Goal: Task Accomplishment & Management: Manage account settings

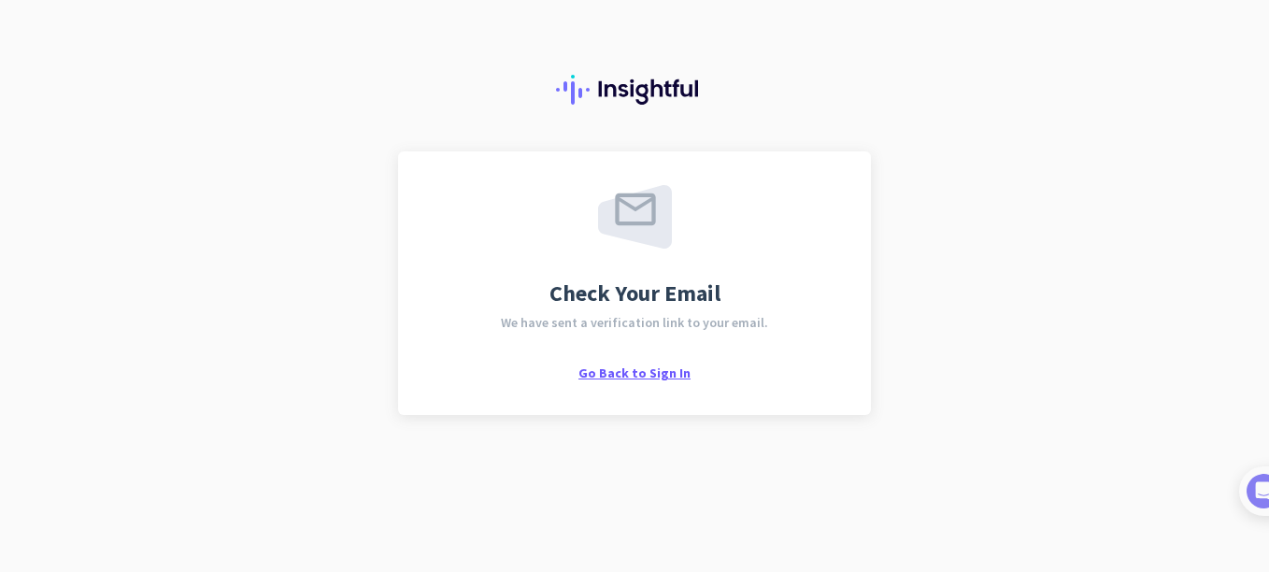
click at [627, 373] on span "Go Back to Sign In" at bounding box center [635, 373] width 112 height 17
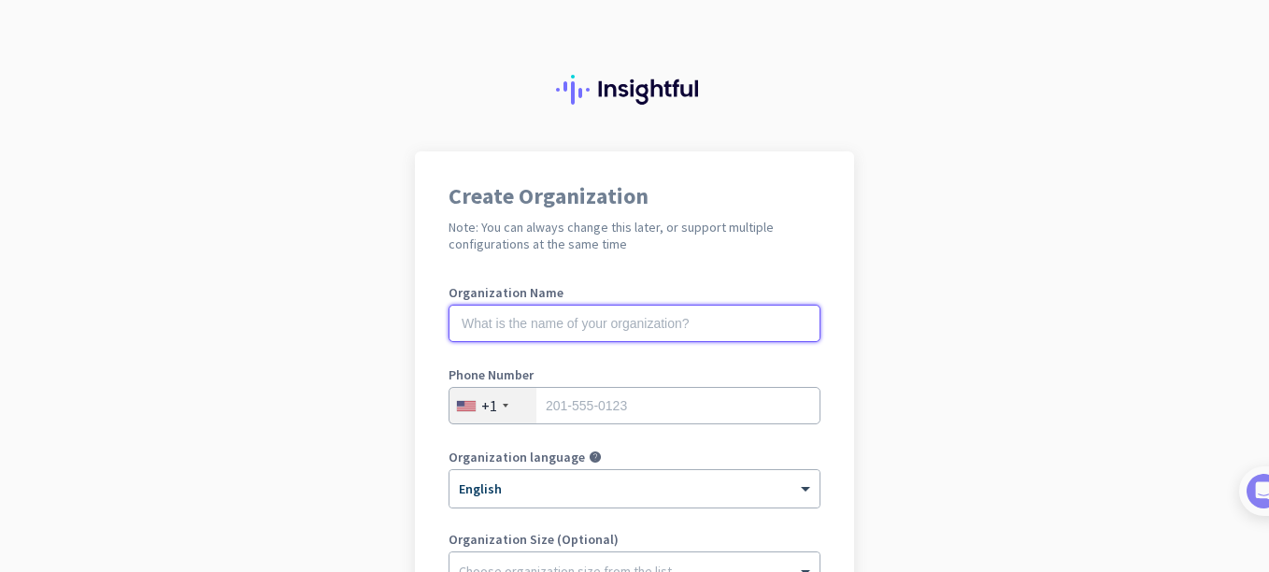
click at [457, 327] on input "text" at bounding box center [635, 323] width 372 height 37
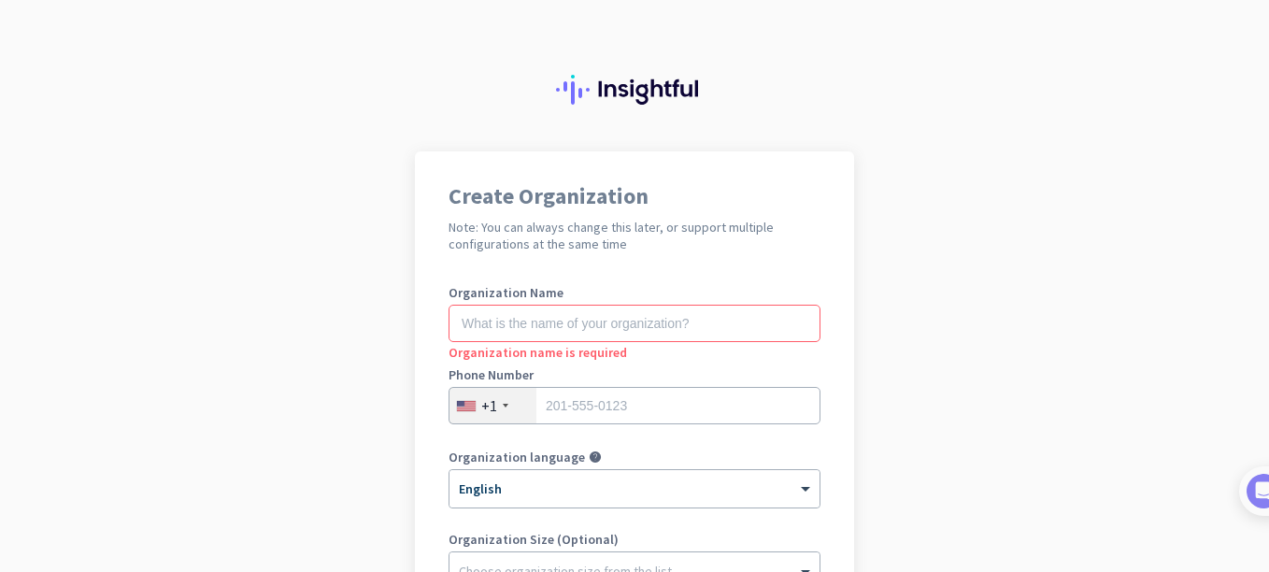
click at [1200, 255] on app-onboarding-organization "Create Organization Note: You can always change this later, or support multiple…" at bounding box center [634, 527] width 1269 height 753
click at [515, 330] on input "text" at bounding box center [635, 323] width 372 height 37
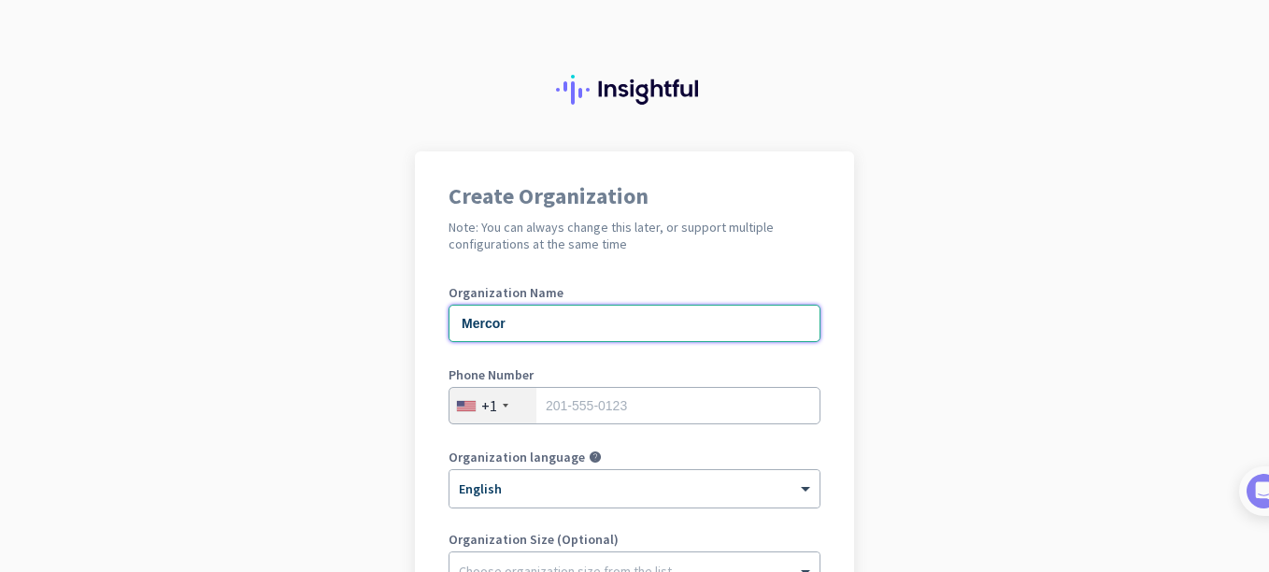
type input "Mercor"
click at [536, 409] on input "tel" at bounding box center [635, 405] width 372 height 37
drag, startPoint x: 618, startPoint y: 398, endPoint x: 473, endPoint y: 386, distance: 145.4
click at [473, 386] on div "Phone Number [PHONE_NUMBER]" at bounding box center [635, 405] width 372 height 75
type input "8608824653"
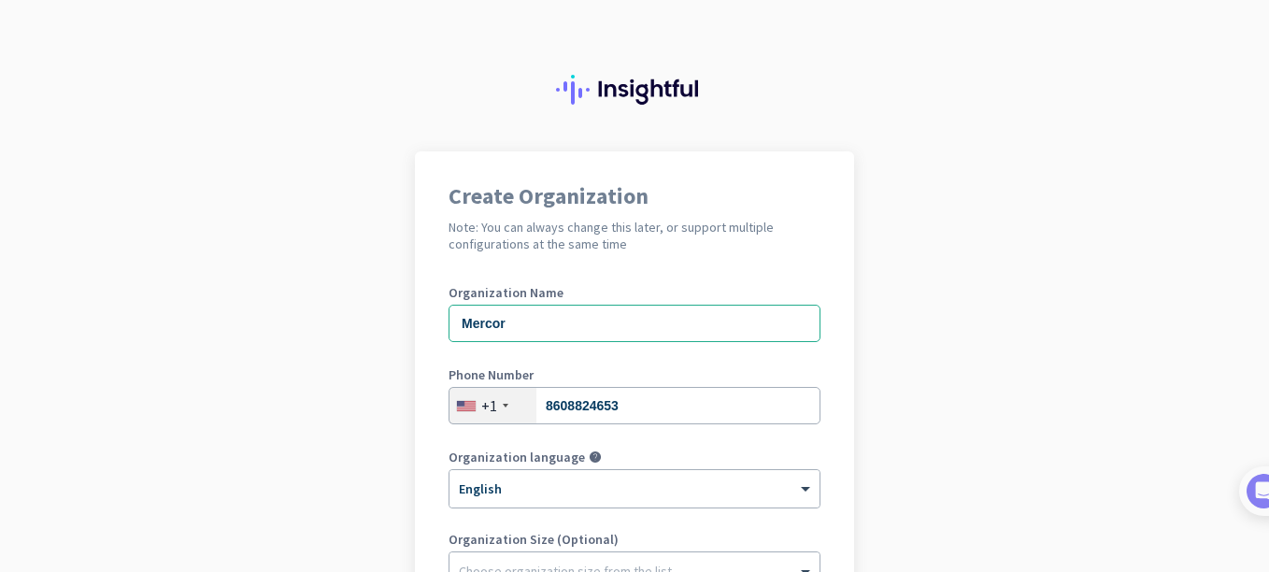
click at [921, 458] on app-onboarding-organization "Create Organization Note: You can always change this later, or support multiple…" at bounding box center [634, 527] width 1269 height 753
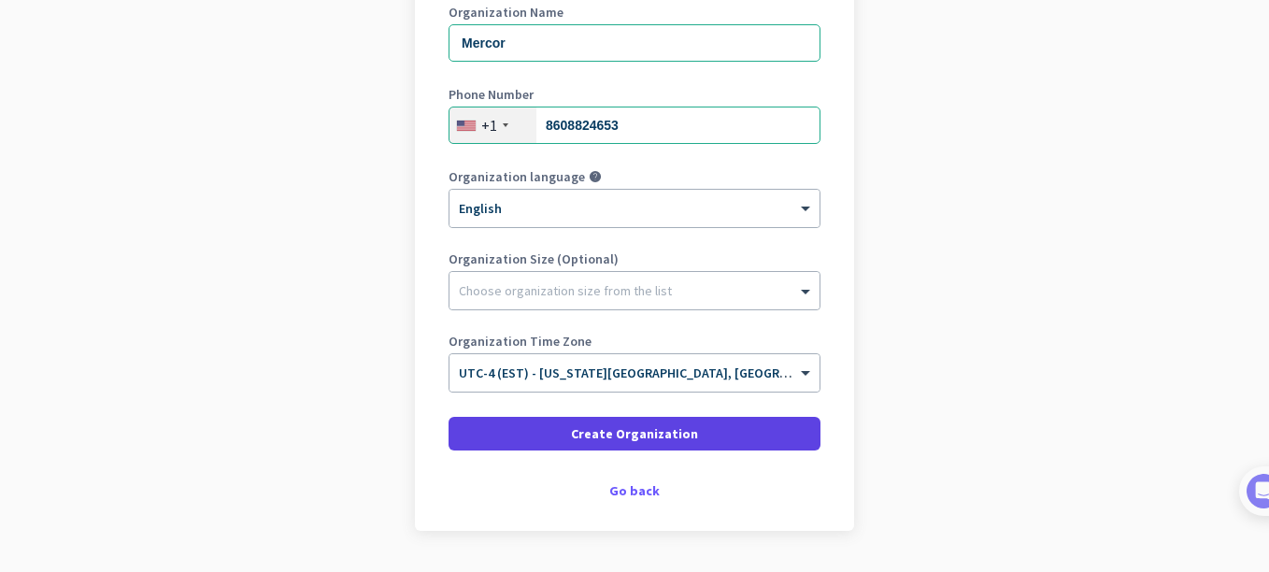
scroll to position [333, 0]
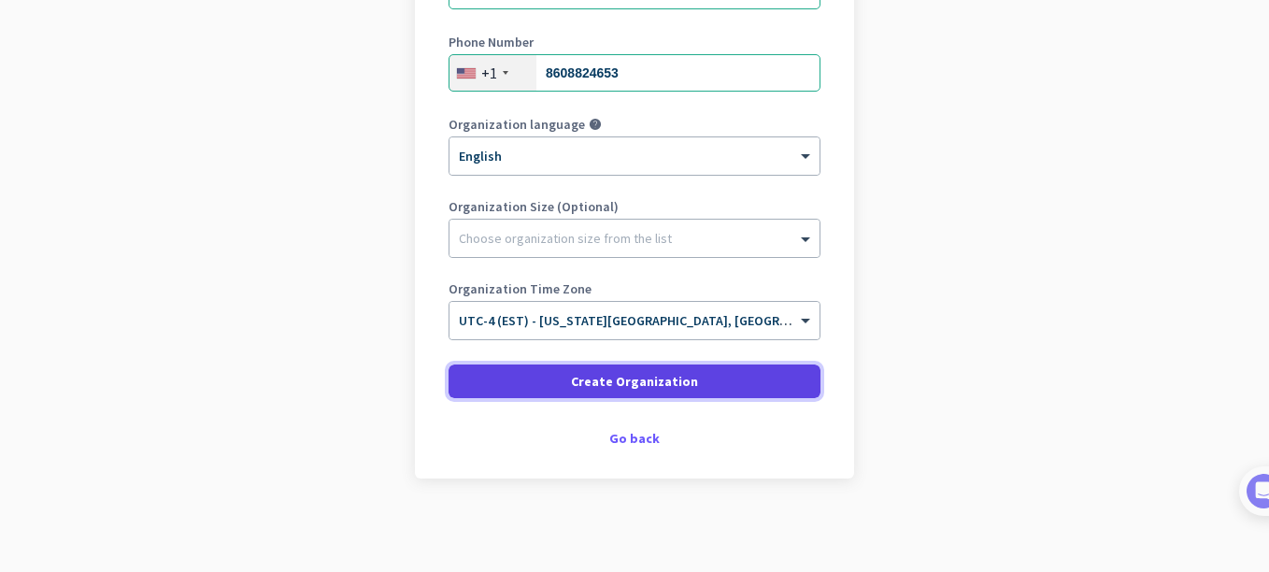
click at [676, 379] on span "Create Organization" at bounding box center [634, 381] width 127 height 19
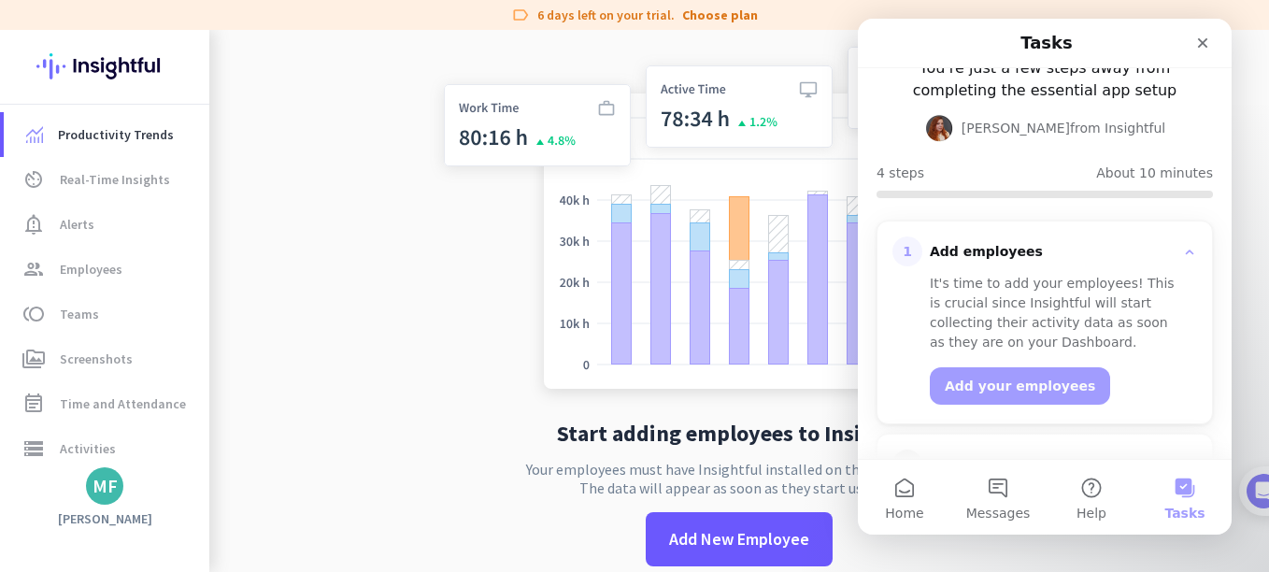
scroll to position [134, 0]
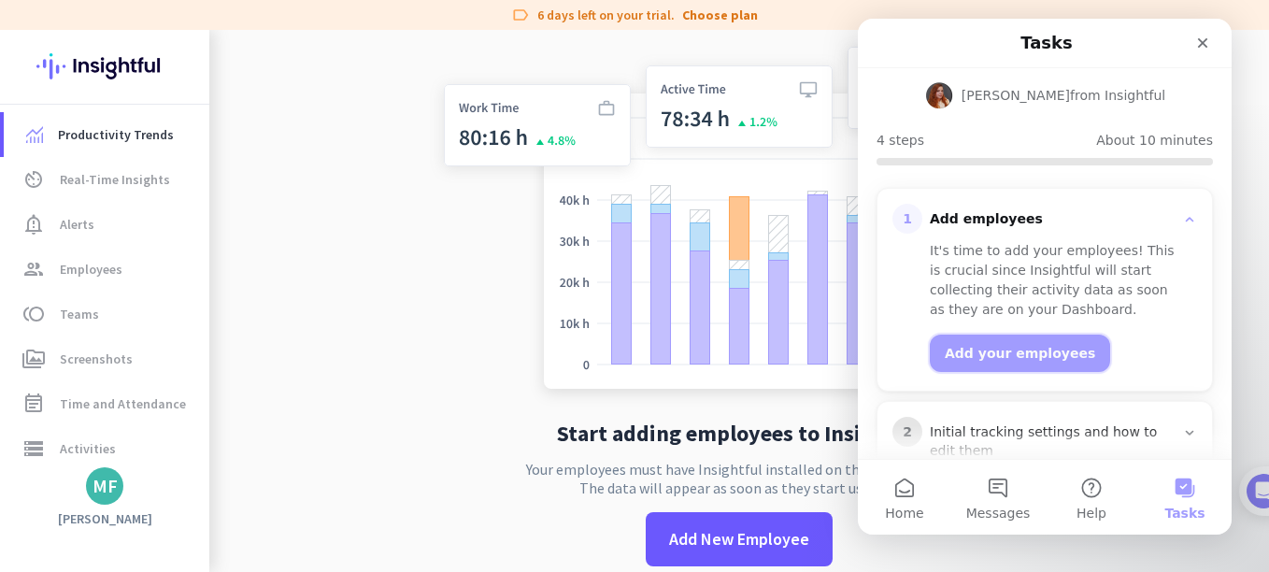
click at [1018, 350] on button "Add your employees" at bounding box center [1020, 353] width 180 height 37
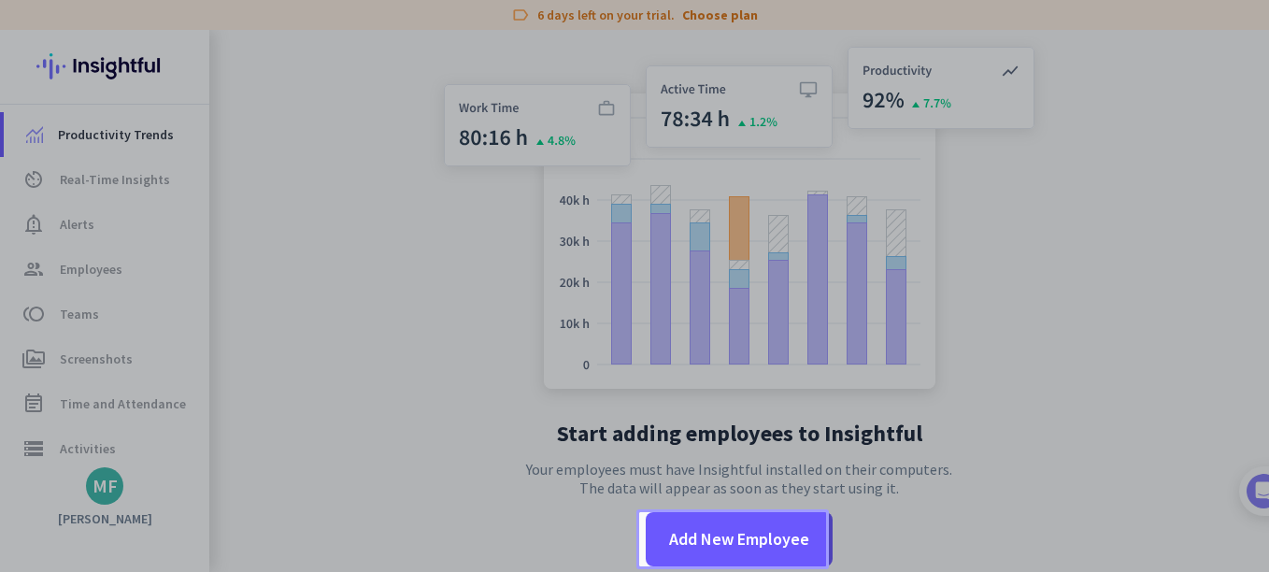
scroll to position [0, 0]
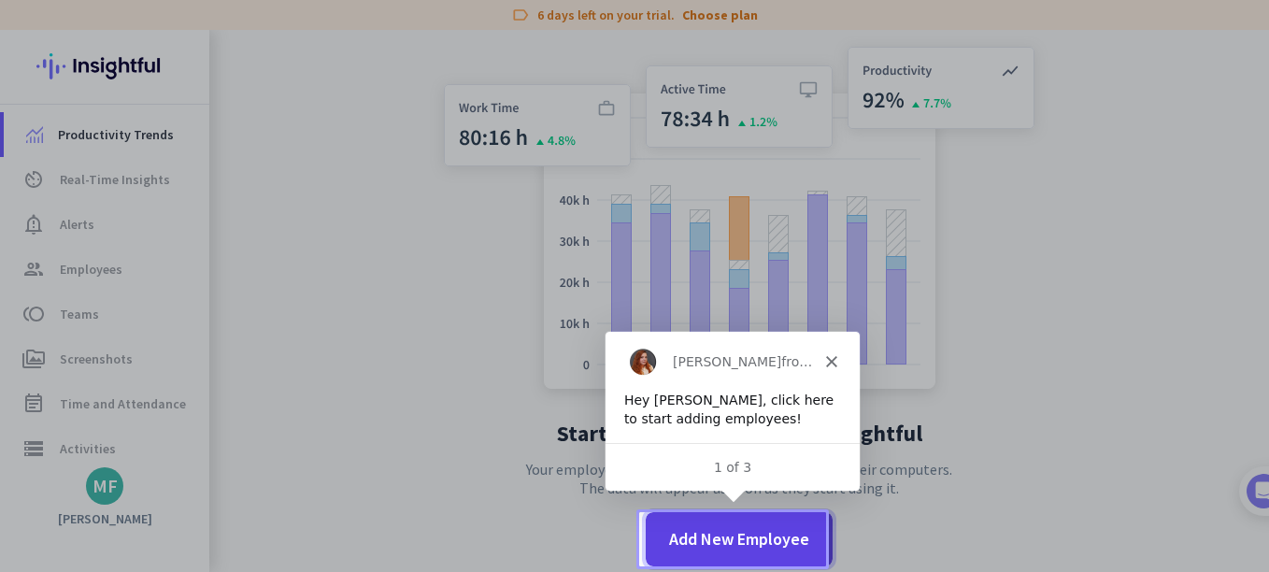
click at [726, 532] on span "Add New Employee" at bounding box center [739, 539] width 140 height 24
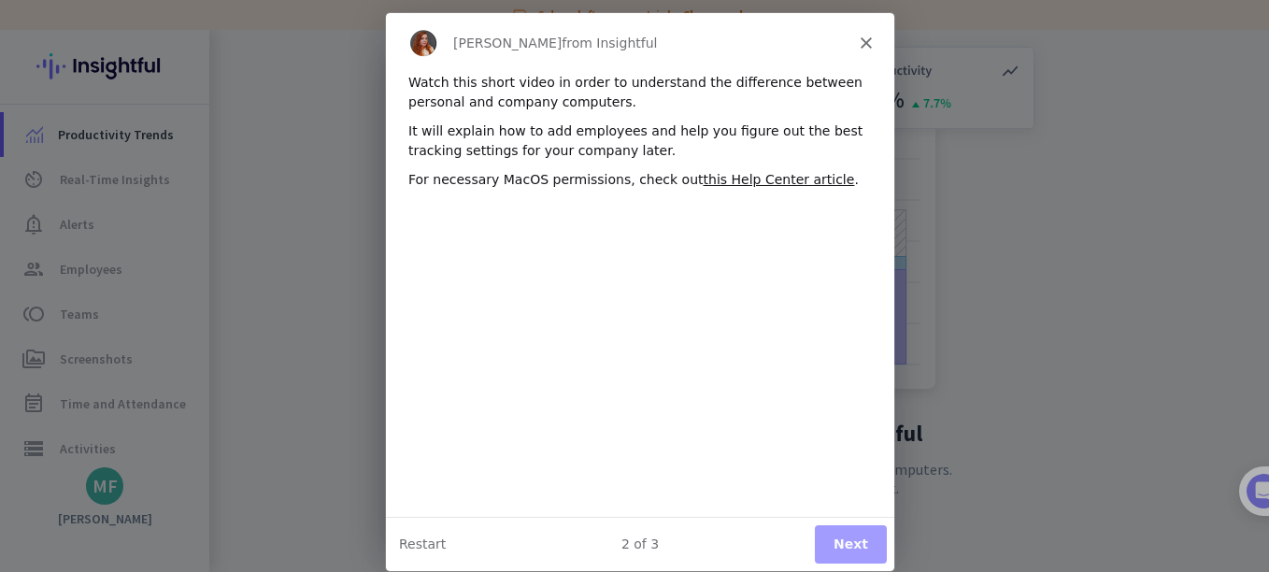
click at [834, 559] on button "Next" at bounding box center [850, 542] width 72 height 38
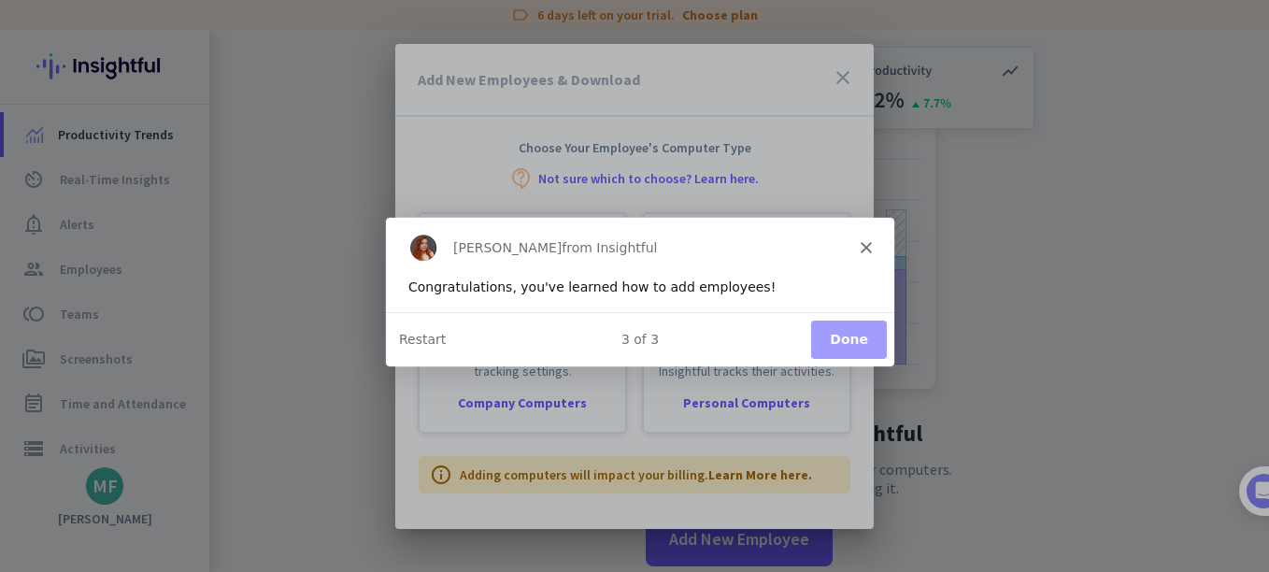
click at [843, 335] on button "Done" at bounding box center [848, 338] width 76 height 38
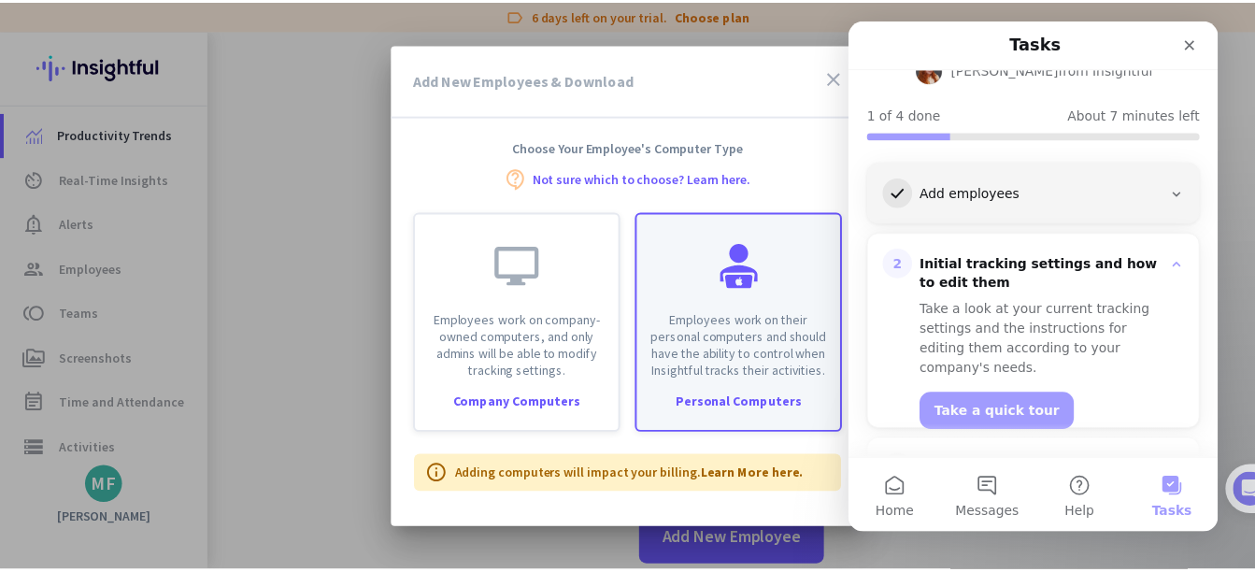
scroll to position [301, 0]
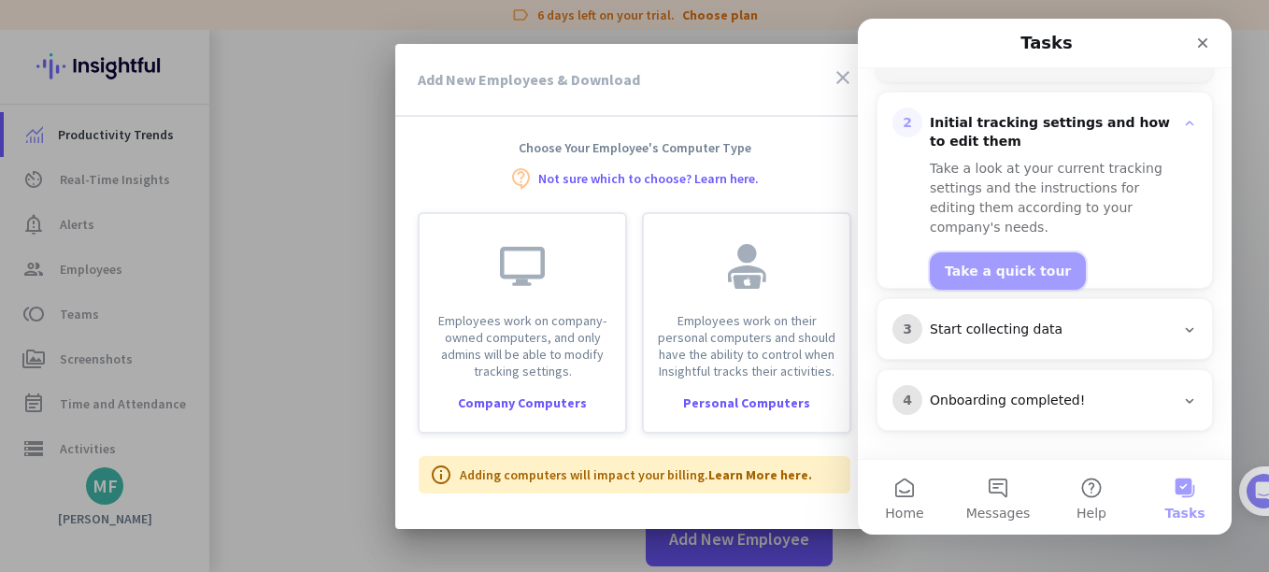
click at [976, 258] on button "Take a quick tour" at bounding box center [1008, 270] width 156 height 37
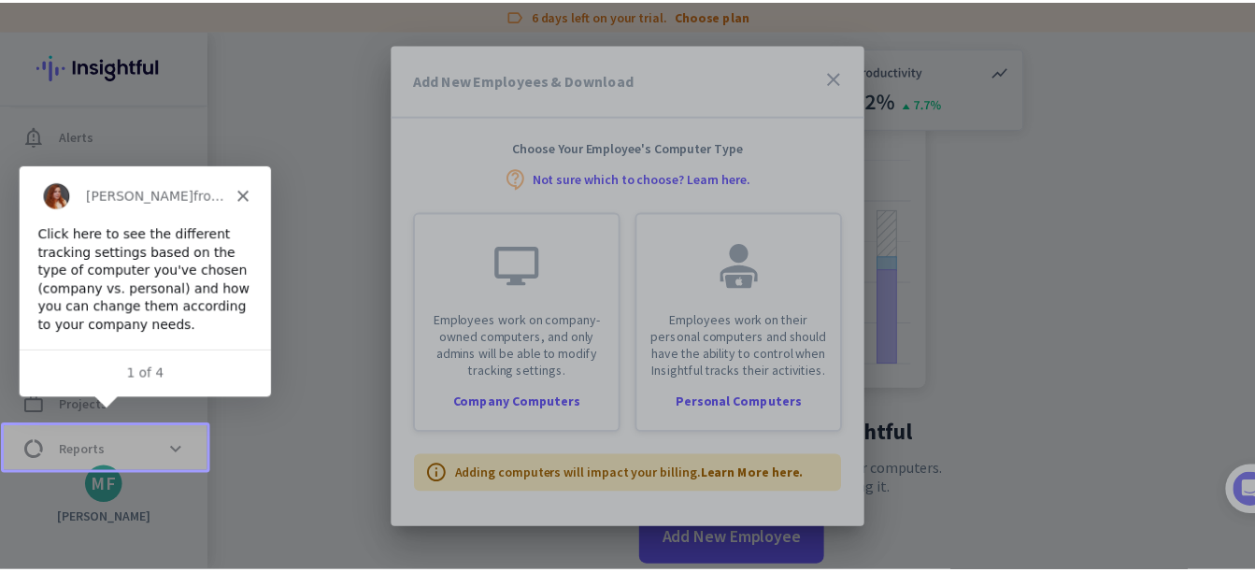
scroll to position [146, 0]
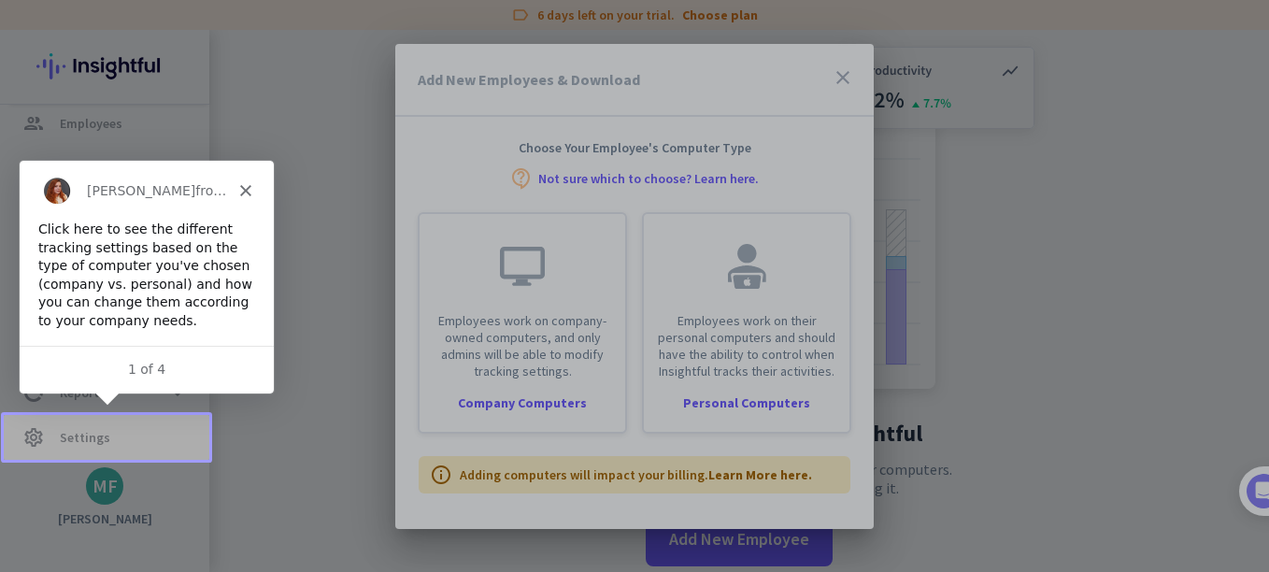
click at [139, 433] on div at bounding box center [634, 286] width 1269 height 572
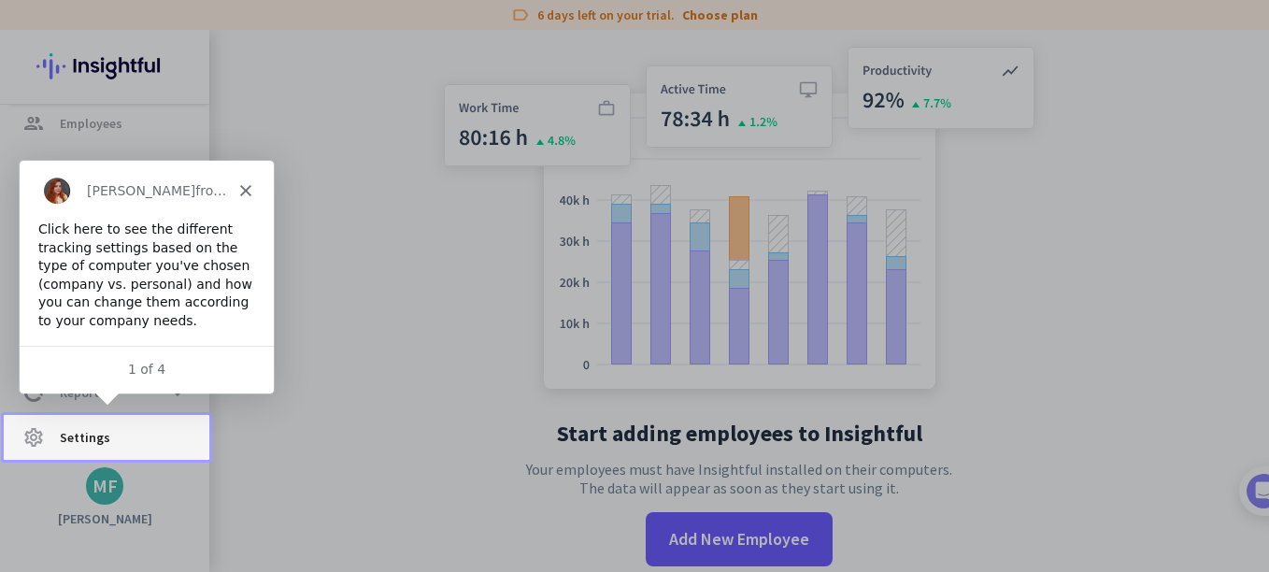
click at [107, 447] on span "settings Settings" at bounding box center [107, 437] width 176 height 22
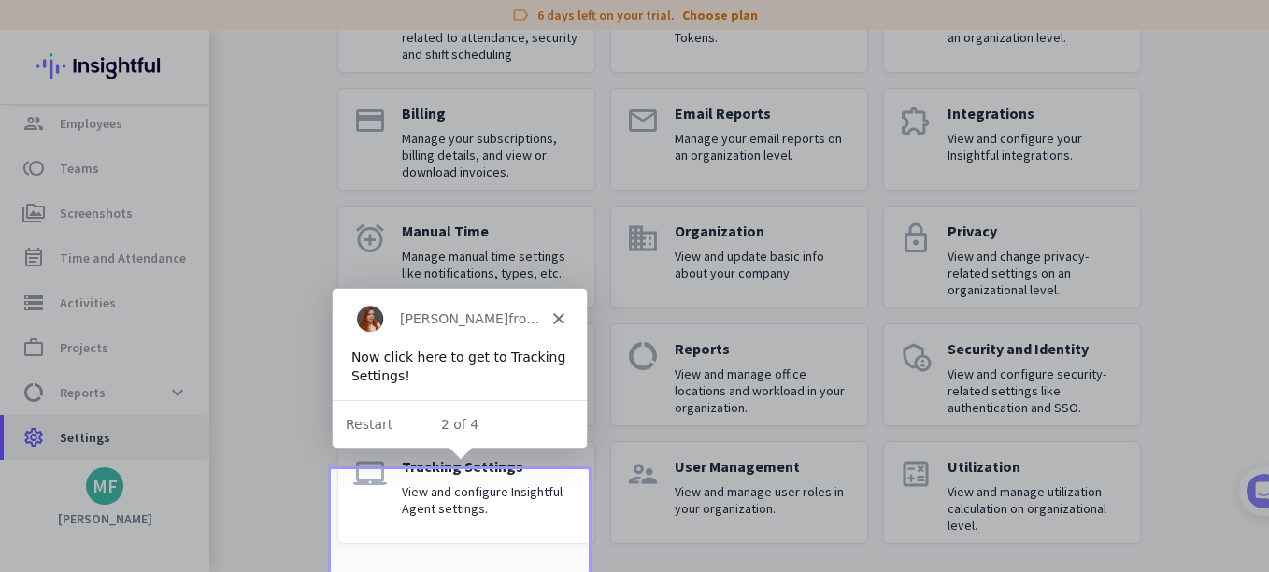
scroll to position [207, 0]
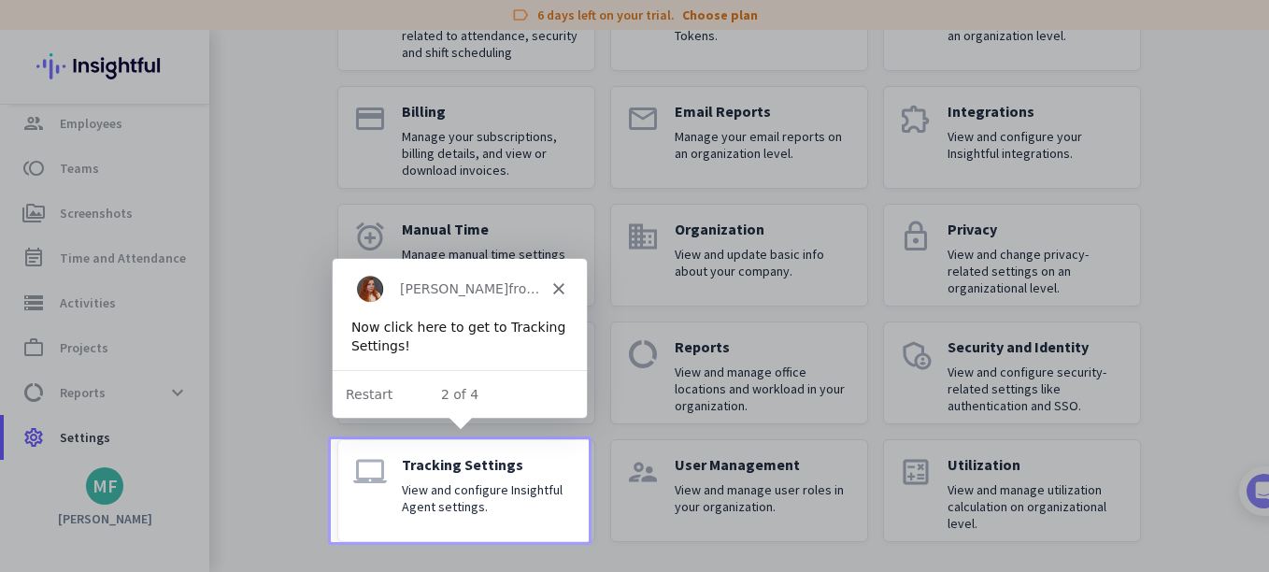
click at [451, 492] on p "View and configure Insightful Agent settings." at bounding box center [491, 498] width 178 height 34
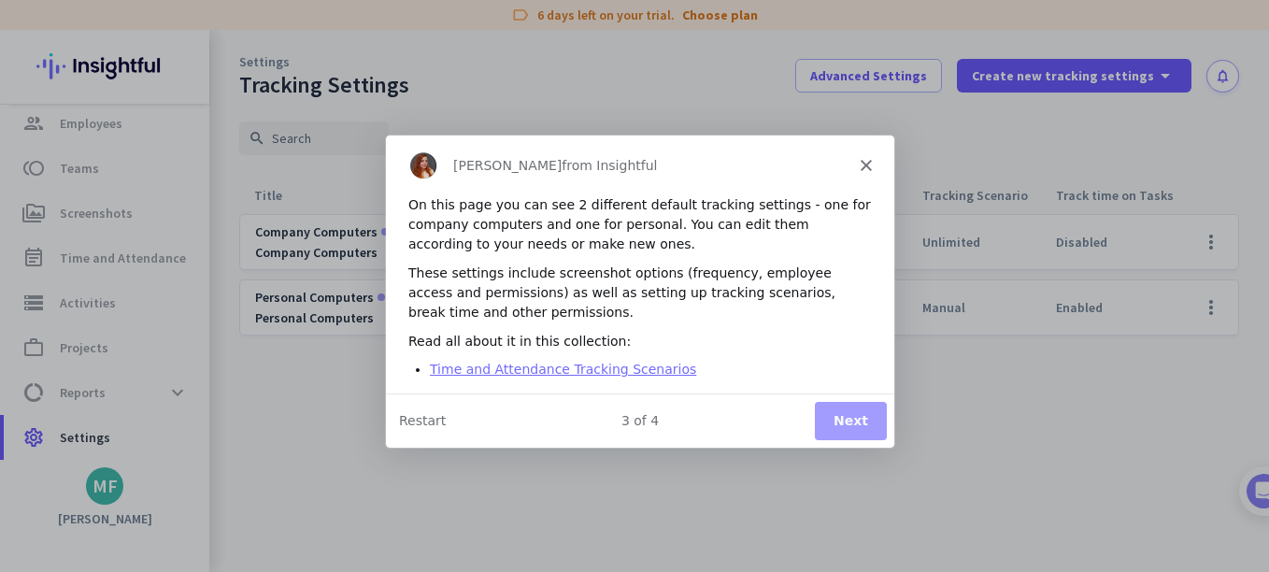
click at [565, 365] on link "Time and Attendance Tracking Scenarios" at bounding box center [562, 368] width 266 height 15
click at [854, 415] on button "Next" at bounding box center [850, 420] width 72 height 38
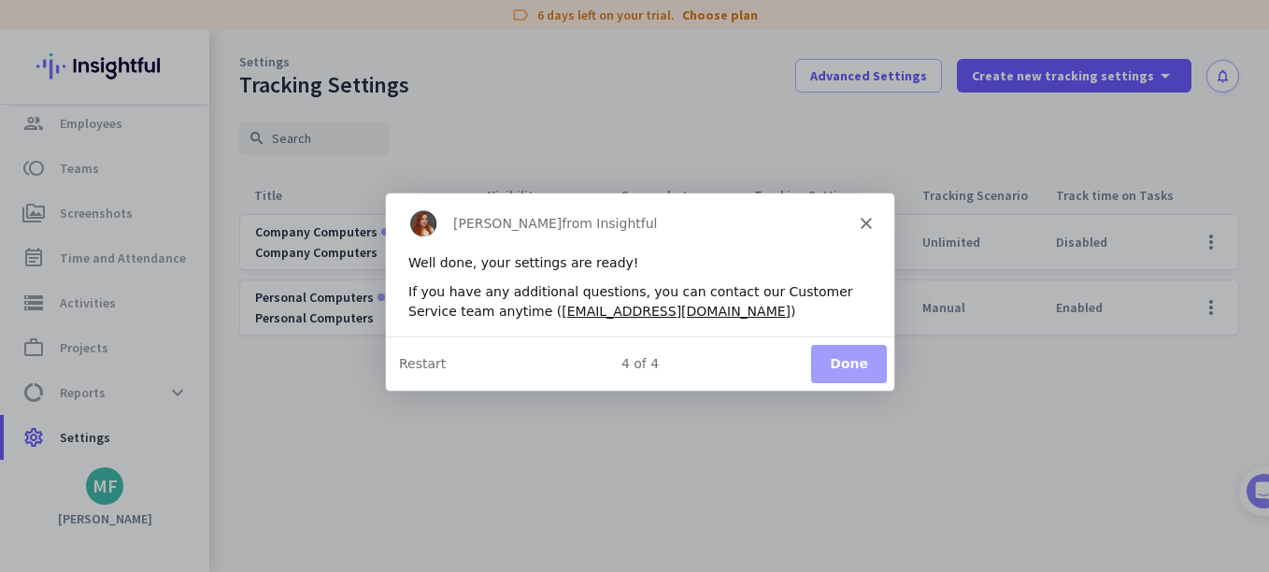
click at [865, 364] on button "Done" at bounding box center [848, 362] width 76 height 38
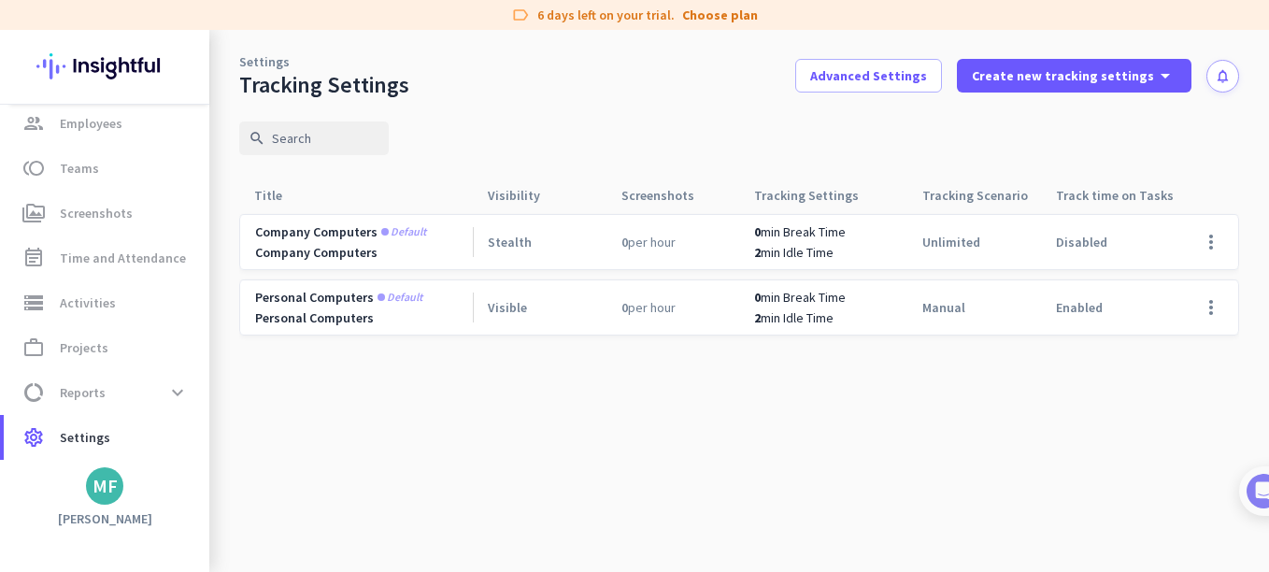
click at [344, 306] on app-two-rows-cell "Personal computers Default Personal Computers" at bounding box center [364, 307] width 218 height 37
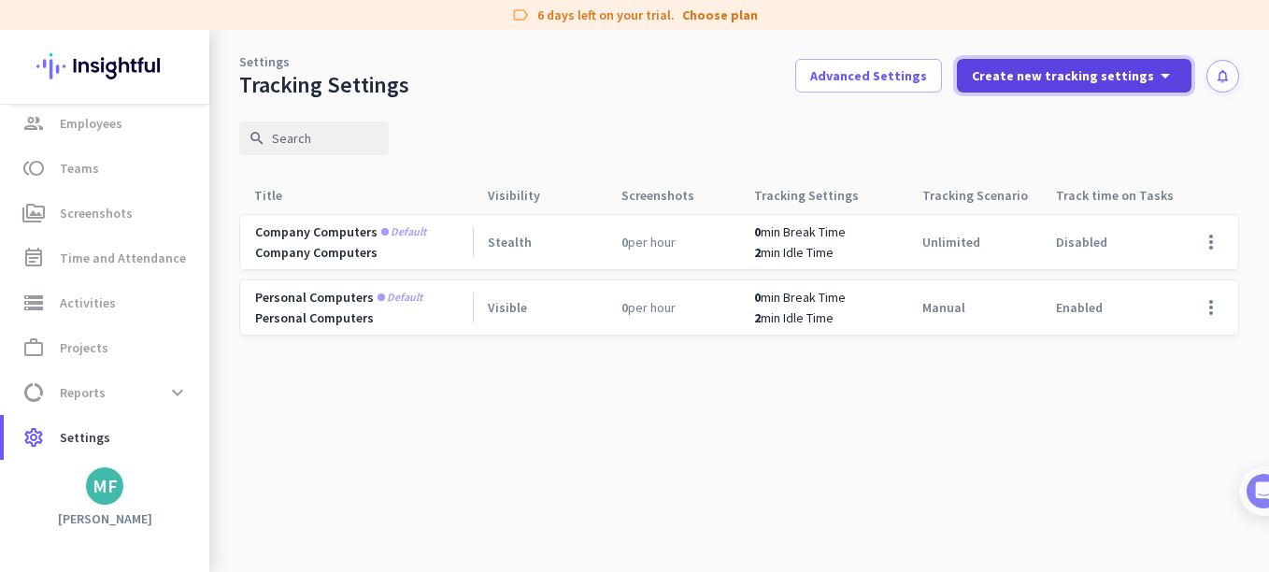
click at [1151, 78] on span "Create new tracking settings" at bounding box center [1063, 75] width 182 height 19
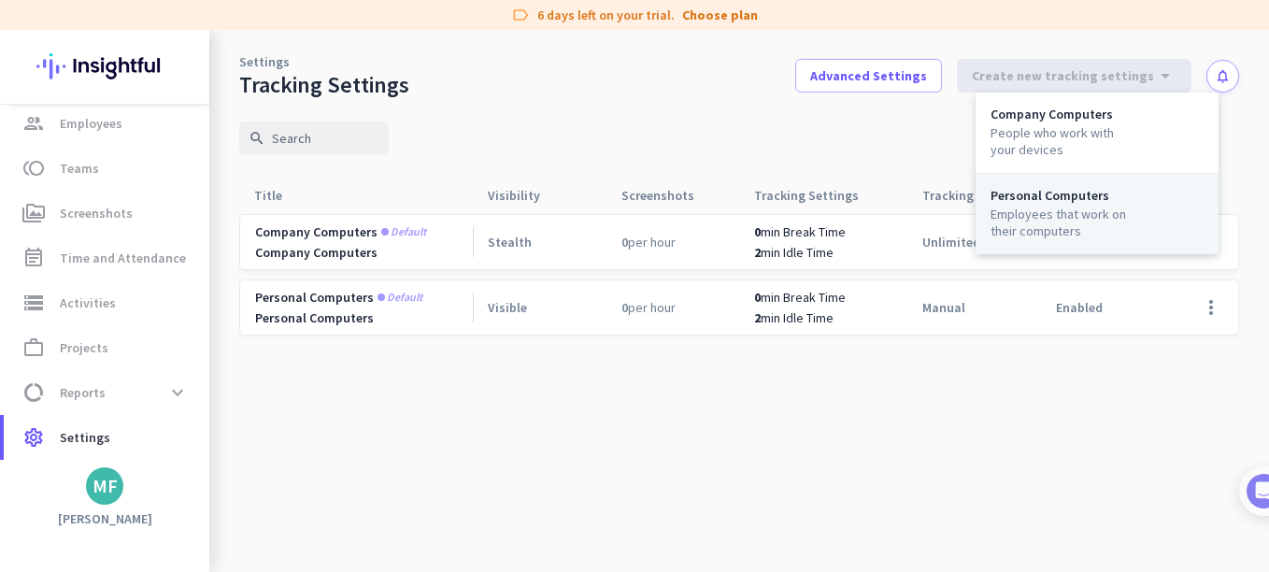
click at [1050, 214] on div "Employees that work on their computers" at bounding box center [1062, 223] width 142 height 34
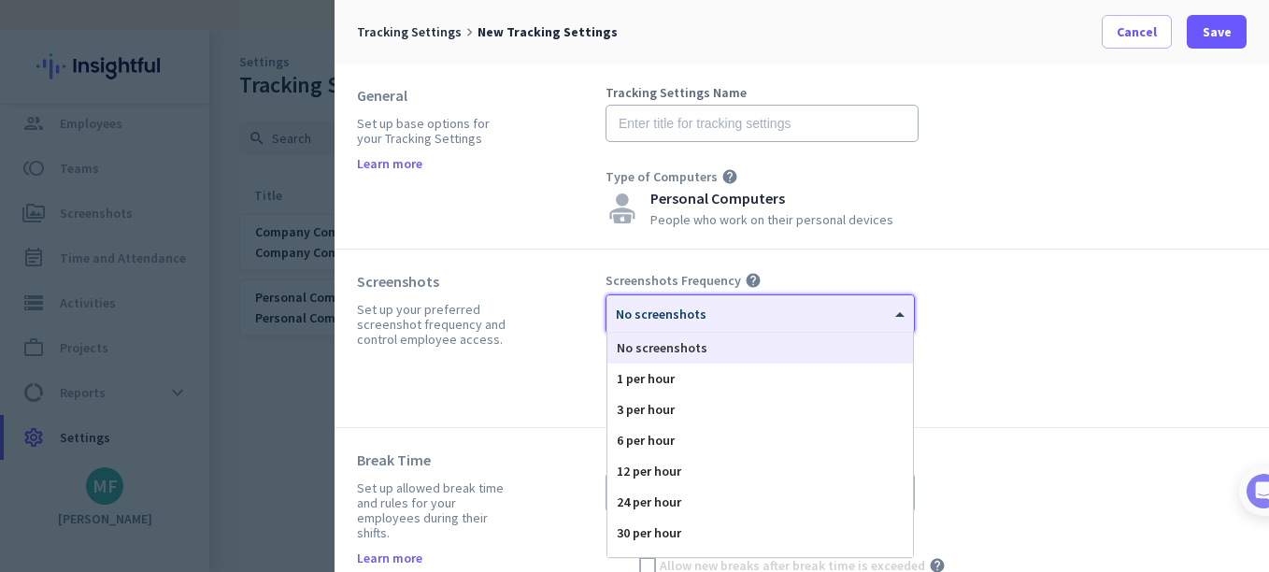
click at [898, 321] on span at bounding box center [902, 315] width 23 height 16
click at [668, 412] on div "3 per hour" at bounding box center [761, 409] width 306 height 31
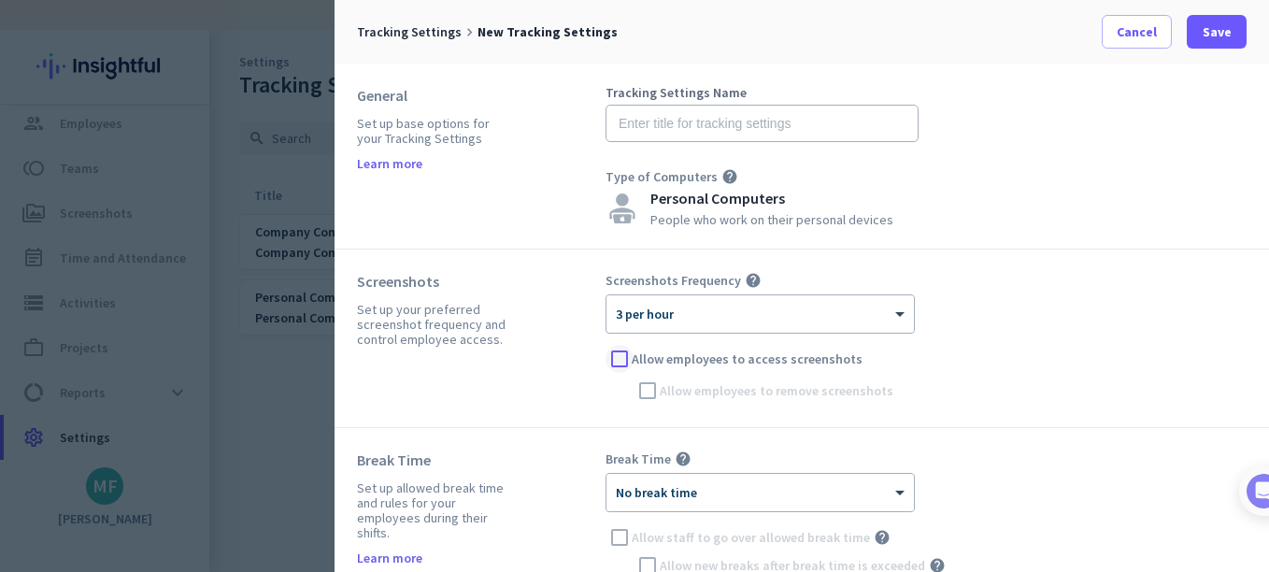
click at [619, 362] on div at bounding box center [620, 359] width 28 height 28
click at [652, 397] on div at bounding box center [648, 391] width 28 height 28
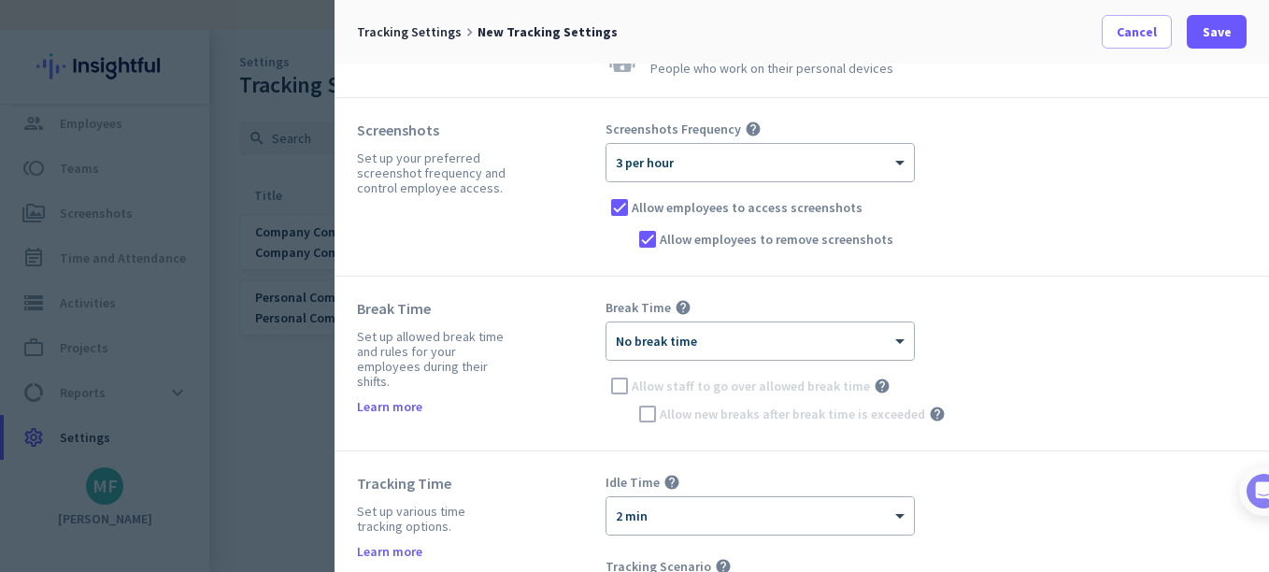
scroll to position [187, 0]
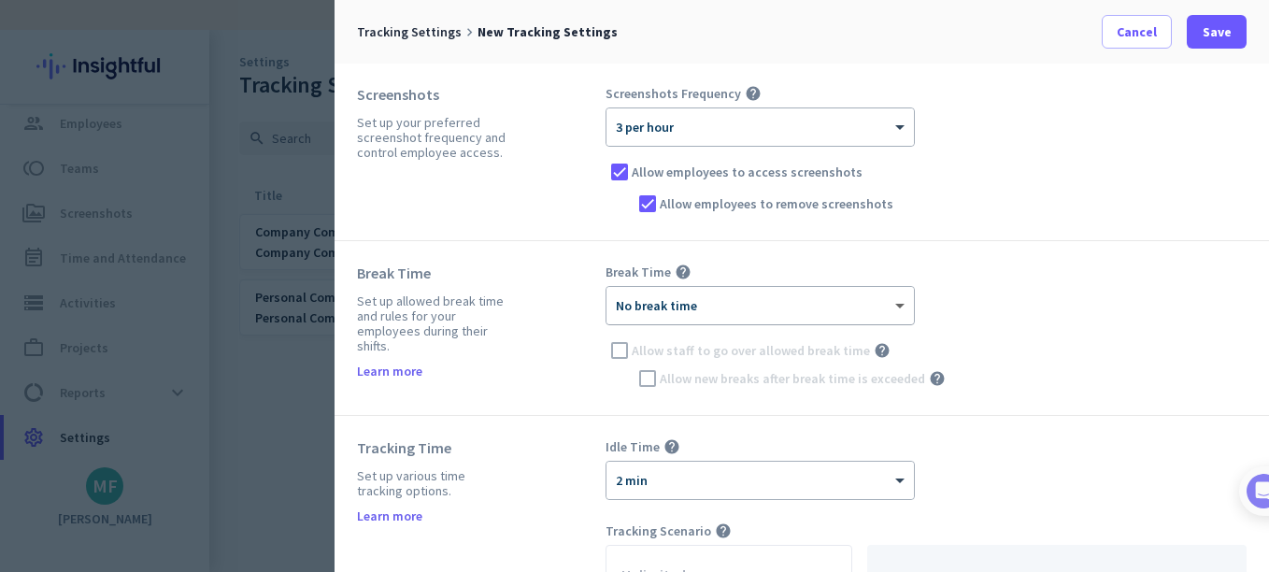
click at [896, 305] on span at bounding box center [902, 306] width 23 height 16
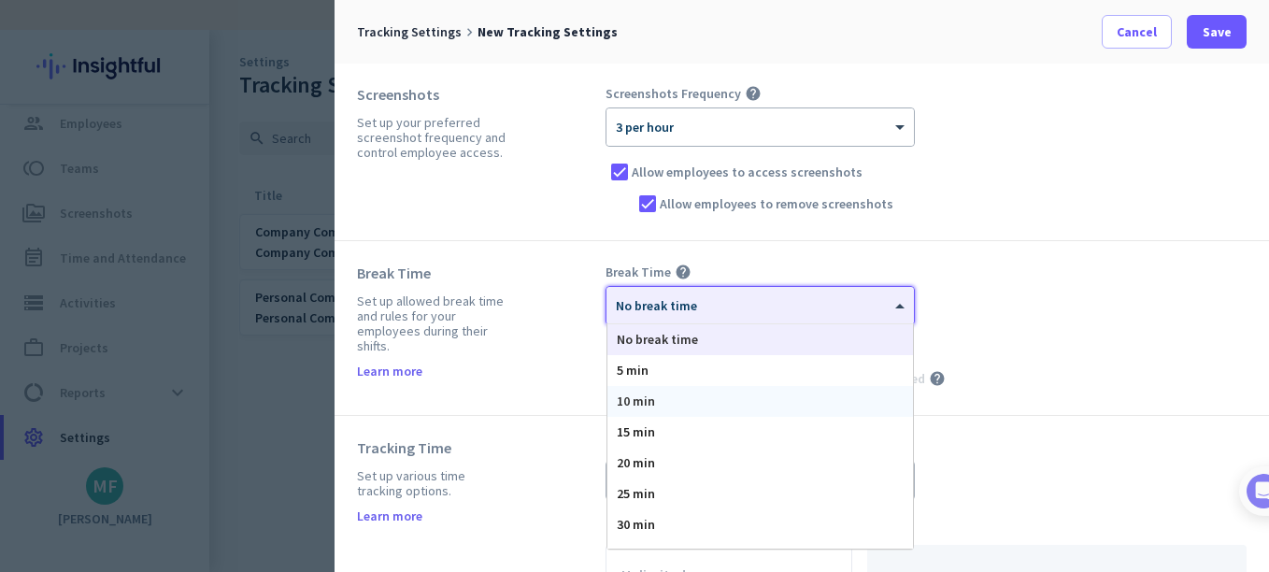
click at [653, 403] on span "10 min" at bounding box center [636, 401] width 38 height 17
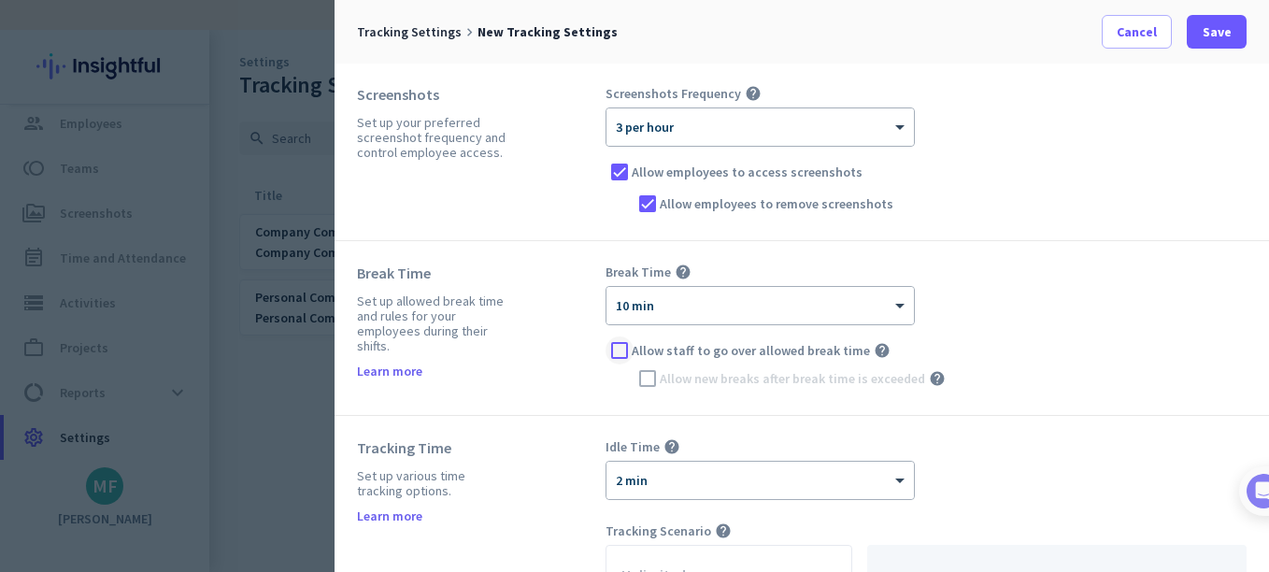
click at [621, 351] on div at bounding box center [620, 350] width 28 height 28
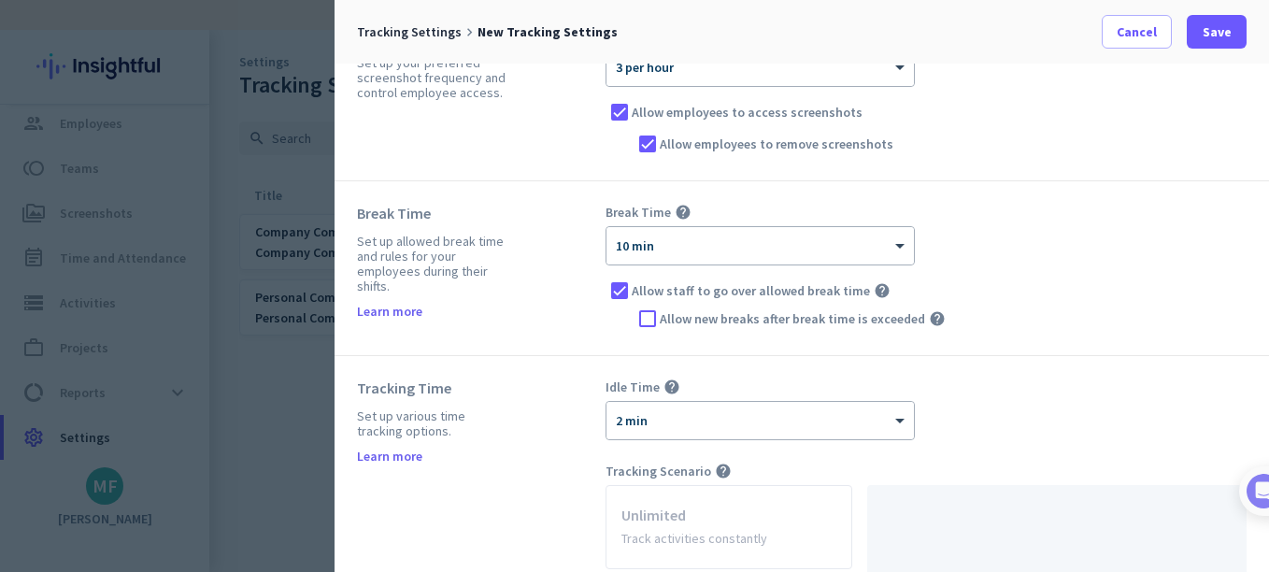
scroll to position [280, 0]
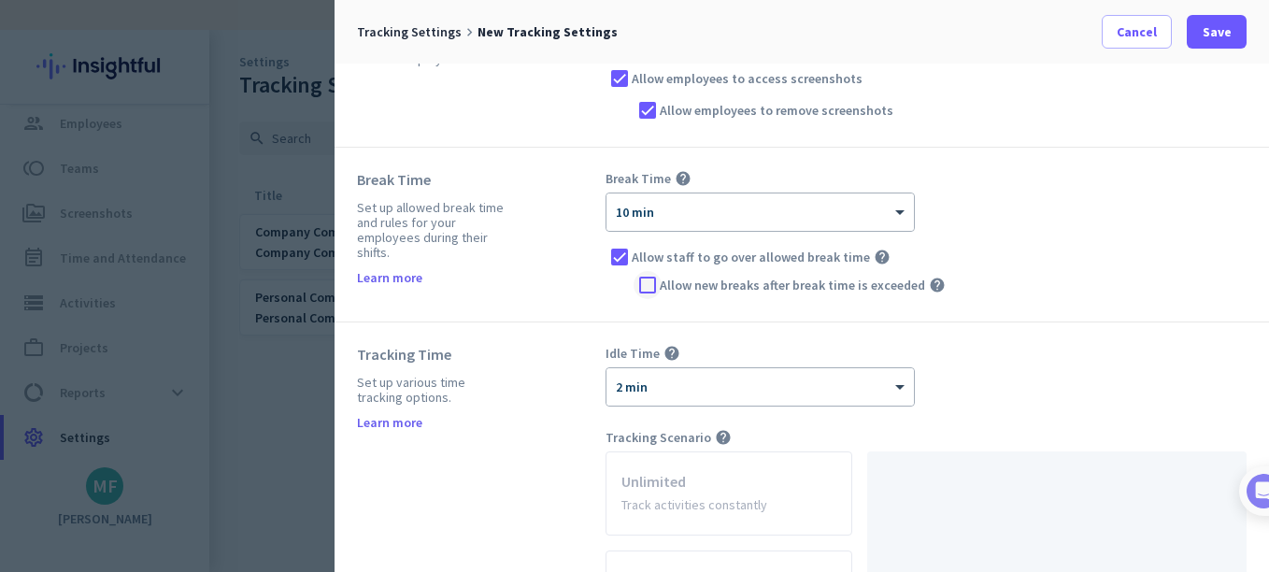
click at [647, 290] on div at bounding box center [648, 285] width 28 height 28
click at [897, 393] on span at bounding box center [902, 387] width 23 height 16
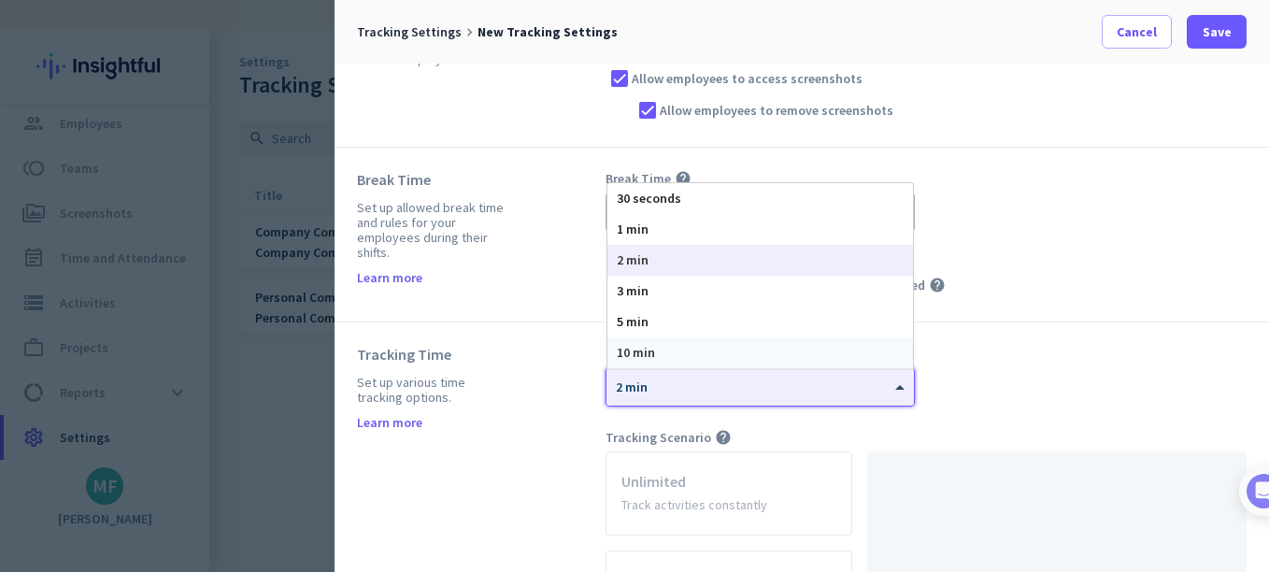
click at [631, 356] on span "10 min" at bounding box center [636, 352] width 38 height 17
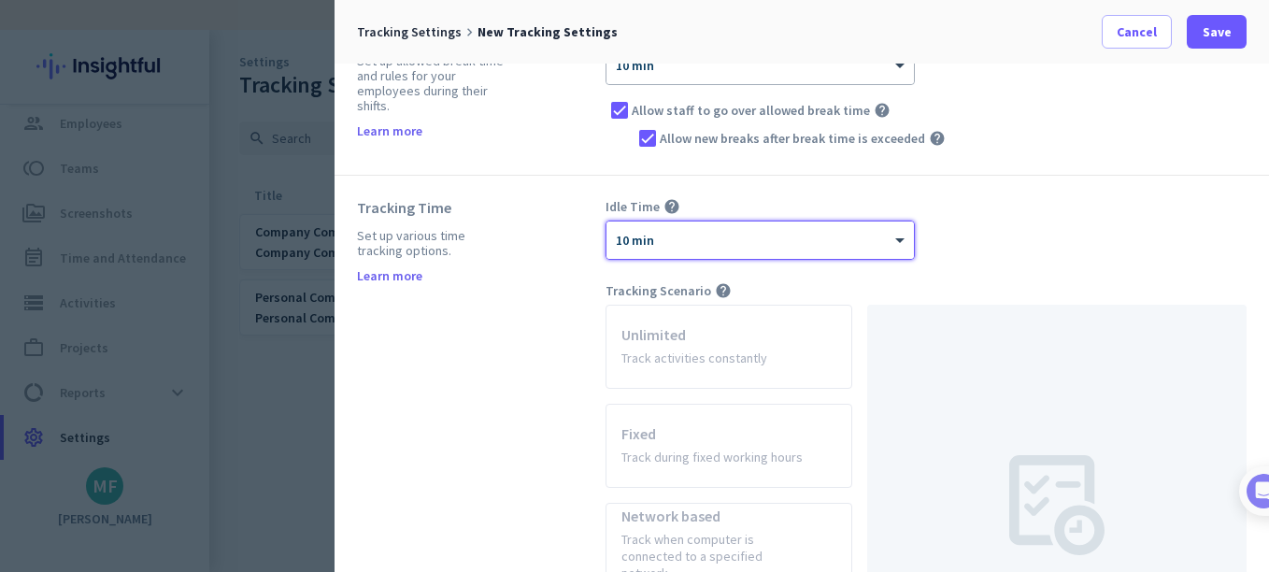
scroll to position [467, 0]
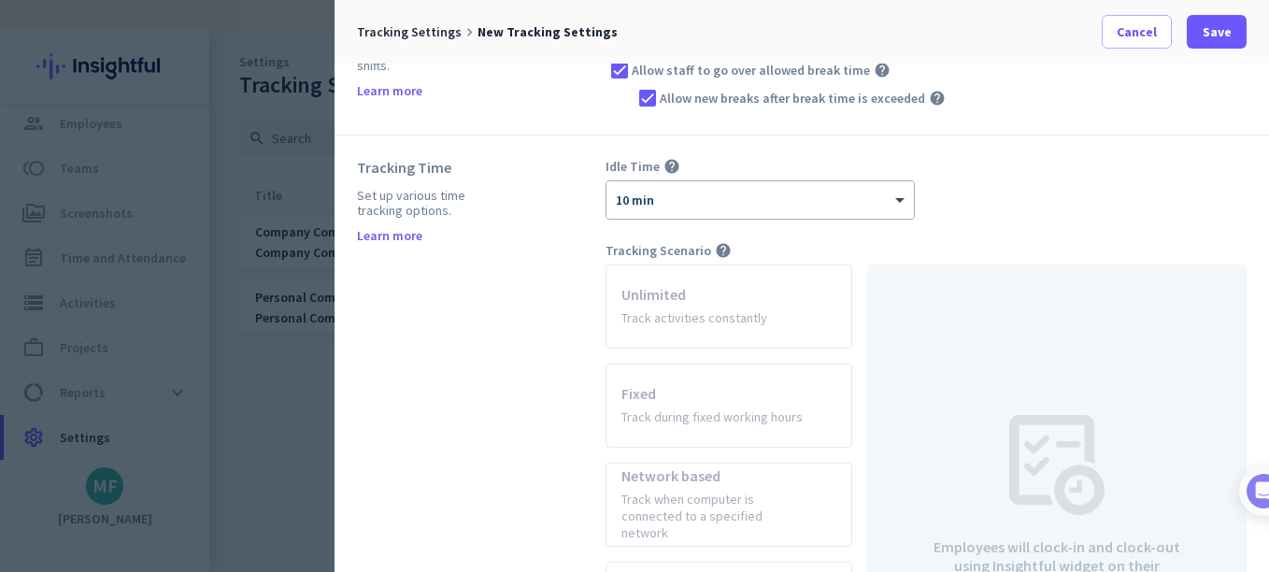
click at [731, 309] on app-radio-card "Unlimited Track activities constantly" at bounding box center [729, 306] width 247 height 84
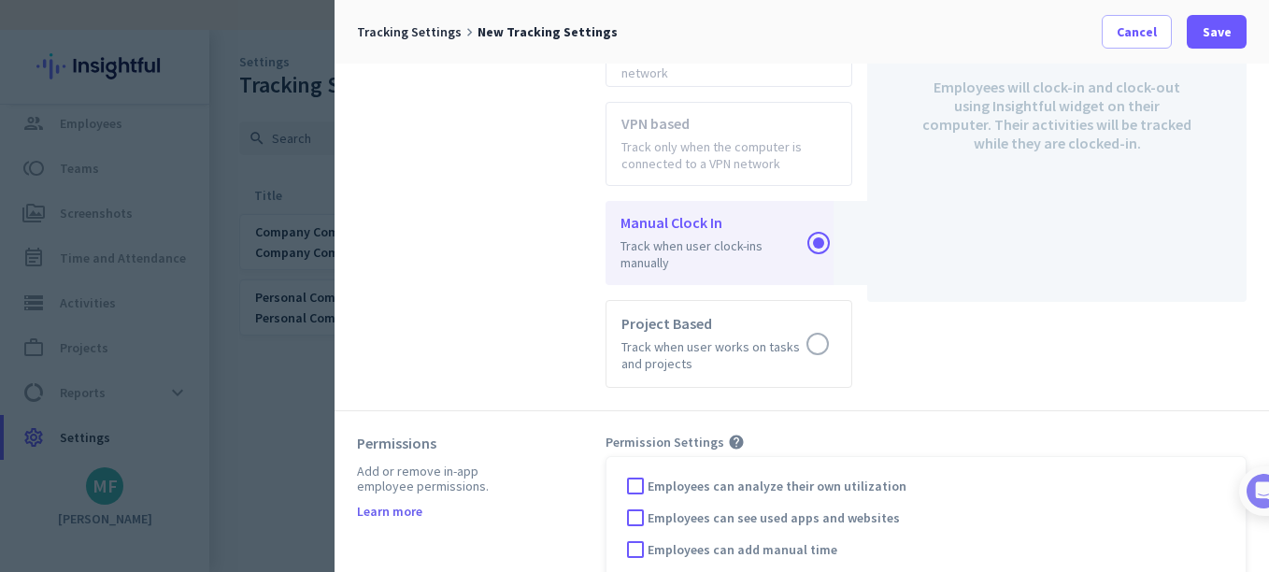
scroll to position [935, 0]
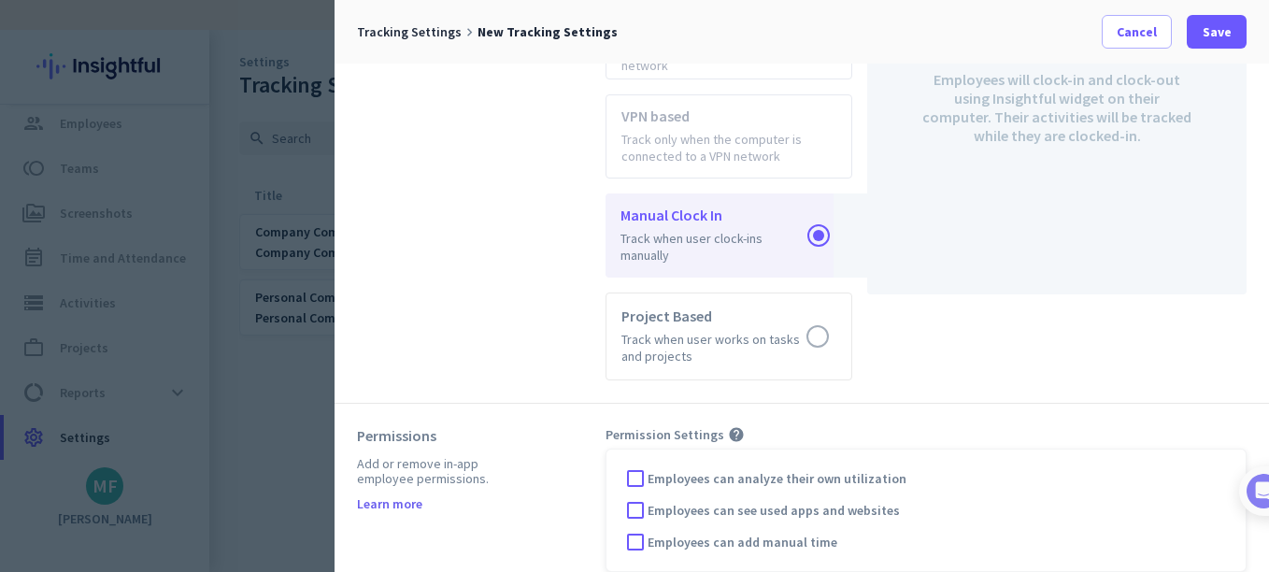
click at [772, 231] on label at bounding box center [729, 235] width 247 height 84
click at [0, 0] on input "radio" at bounding box center [0, 0] width 0 height 0
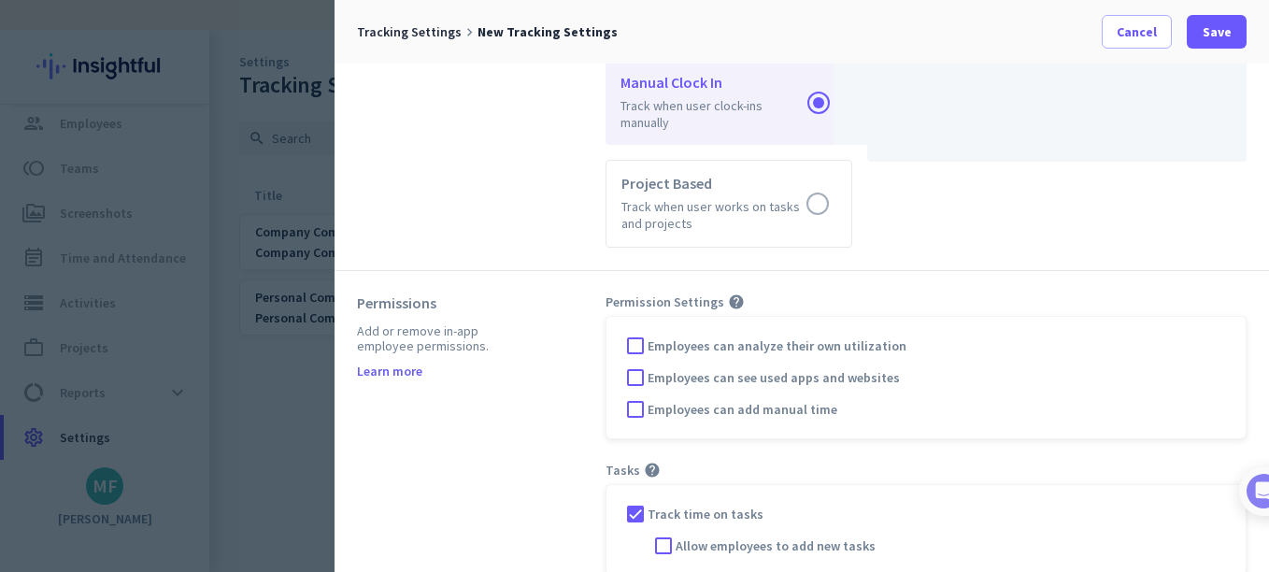
scroll to position [1077, 0]
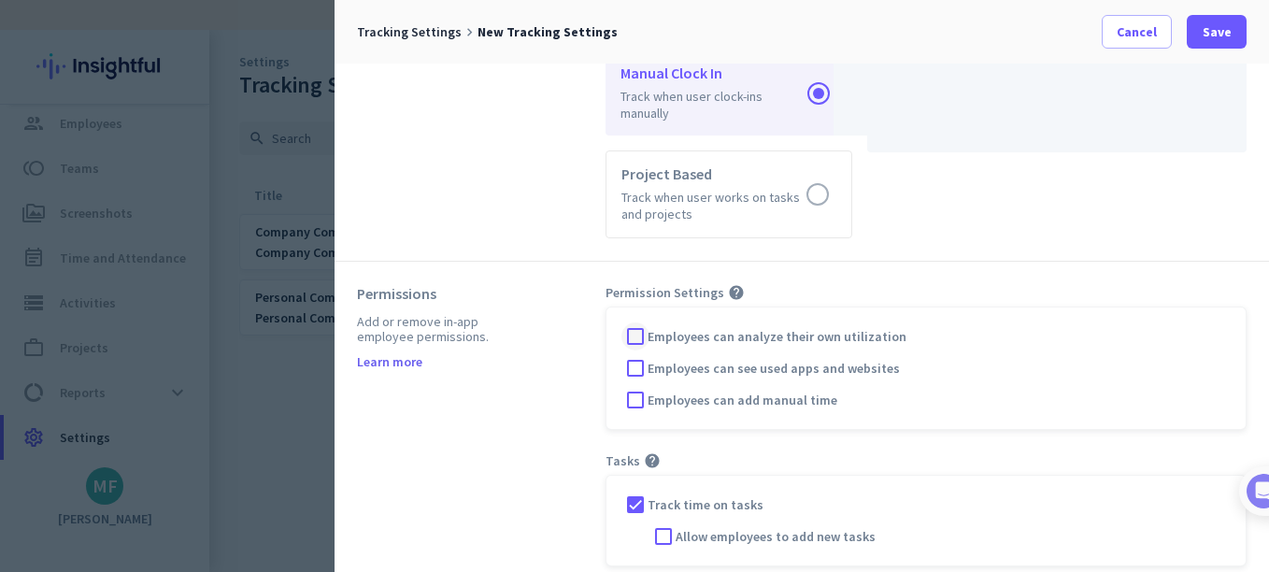
click at [630, 322] on div at bounding box center [636, 336] width 28 height 28
click at [634, 356] on div at bounding box center [636, 368] width 28 height 28
click at [639, 386] on div at bounding box center [636, 400] width 28 height 28
click at [666, 522] on div at bounding box center [664, 536] width 28 height 28
click at [1199, 28] on span at bounding box center [1217, 31] width 60 height 45
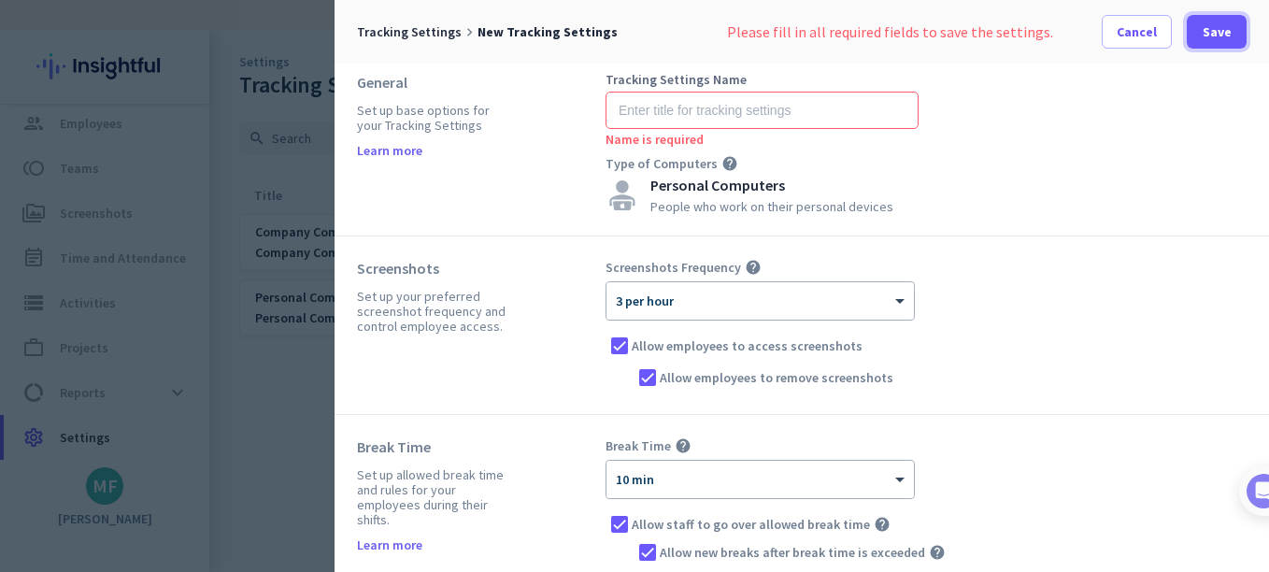
scroll to position [0, 0]
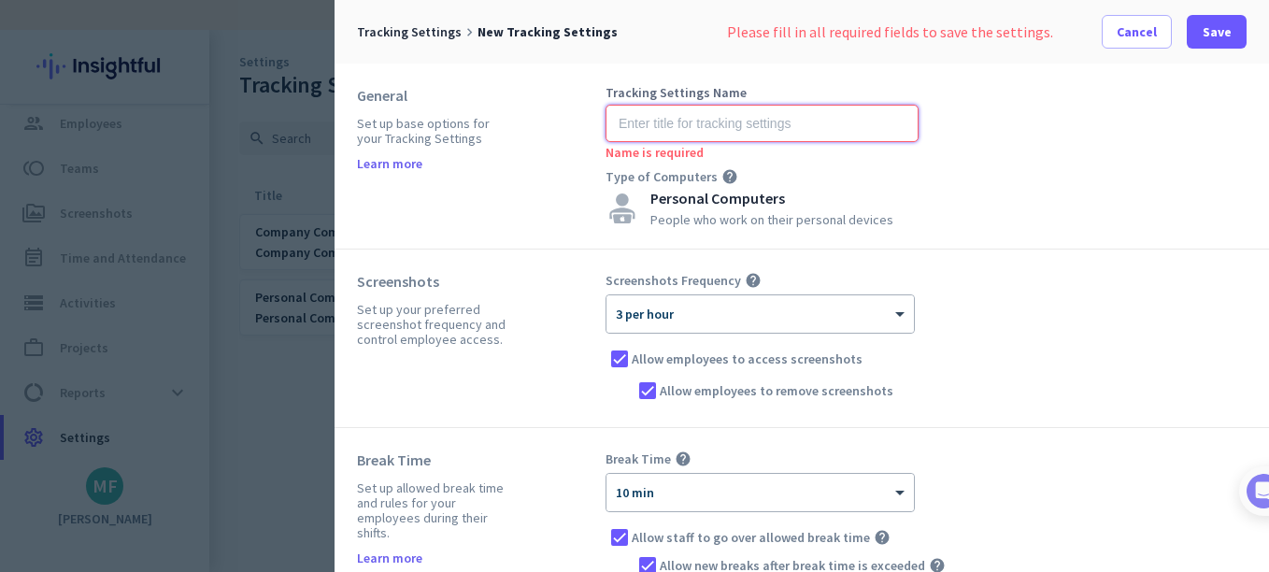
click at [619, 122] on input "text" at bounding box center [762, 123] width 313 height 37
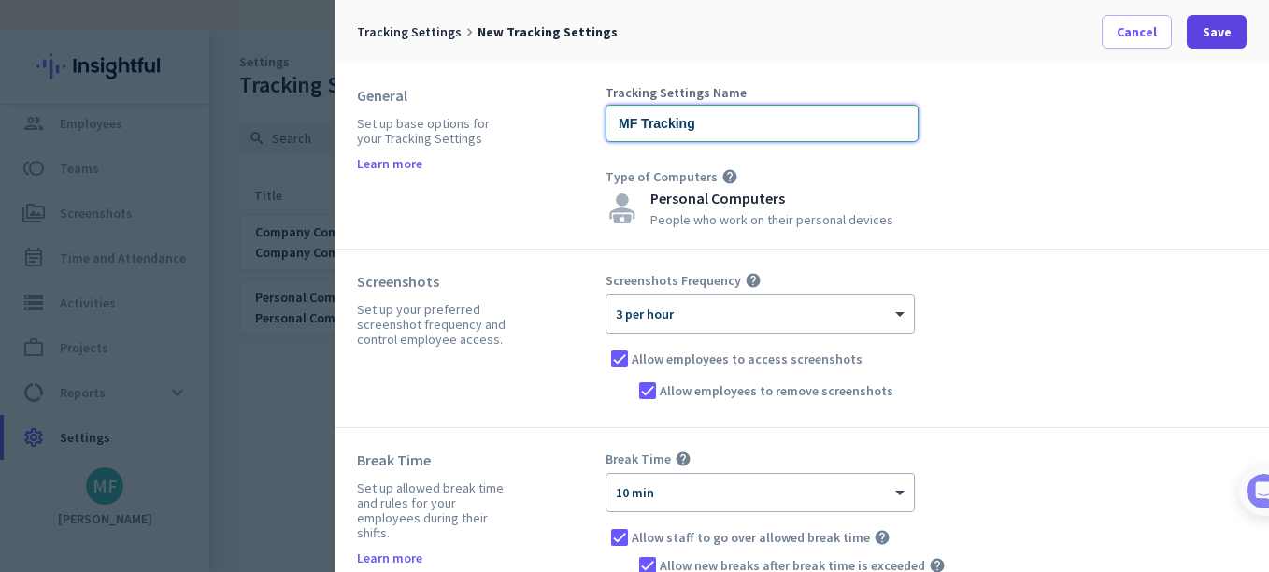
type input "MF Tracking"
click at [1219, 33] on span "Save" at bounding box center [1217, 31] width 29 height 19
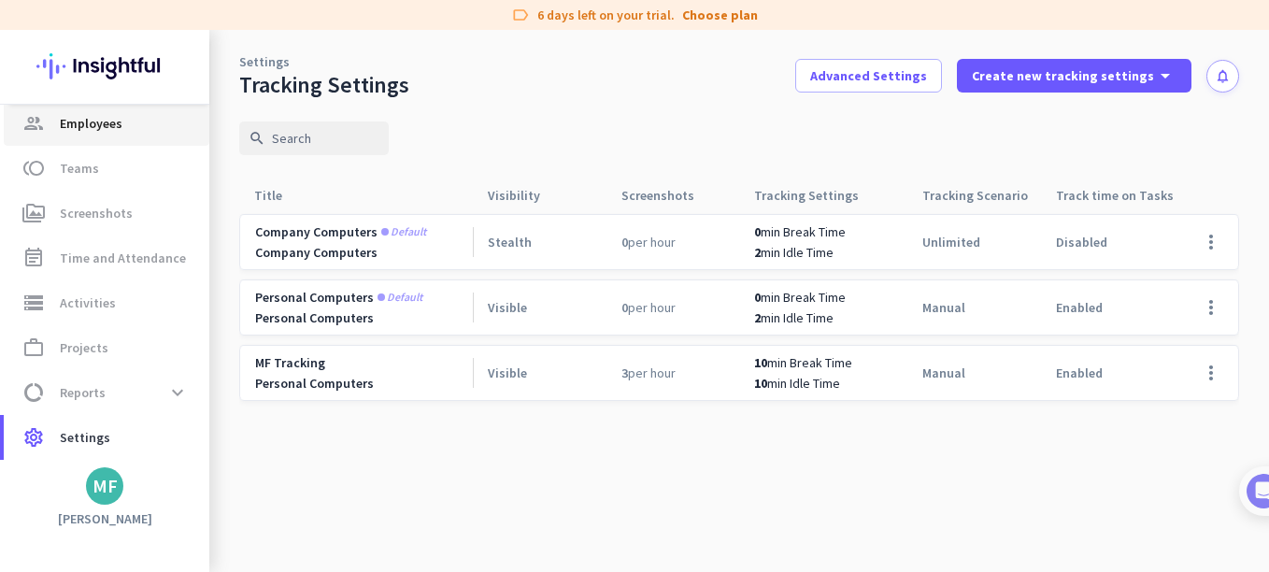
click at [111, 127] on span "Employees" at bounding box center [91, 123] width 63 height 22
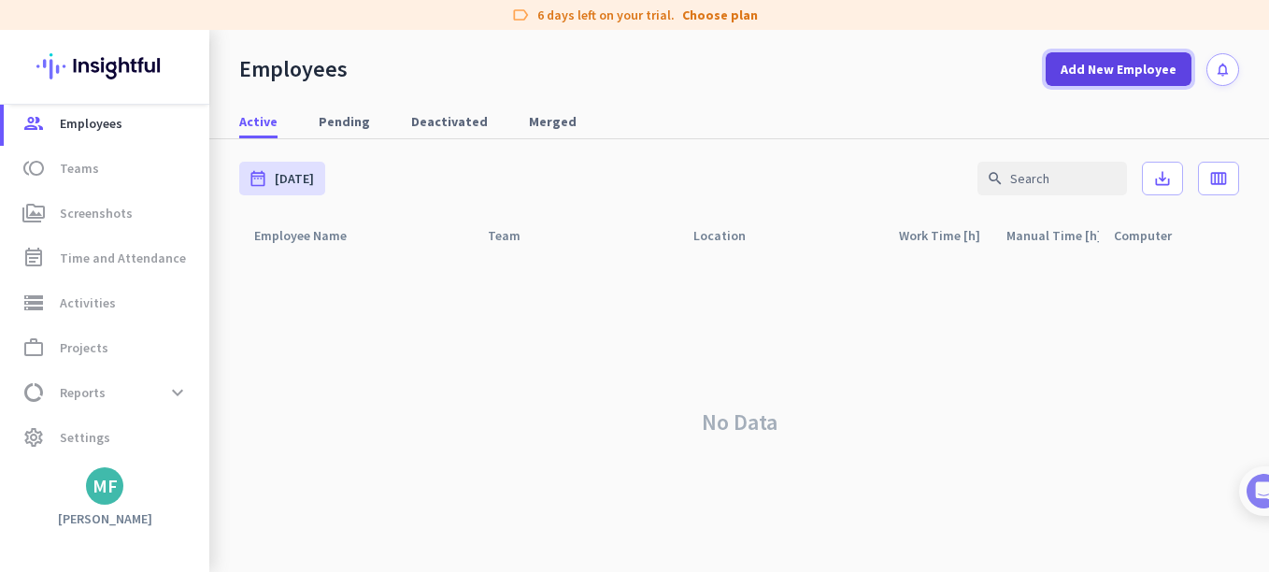
click at [1120, 66] on span "Add New Employee" at bounding box center [1119, 69] width 116 height 19
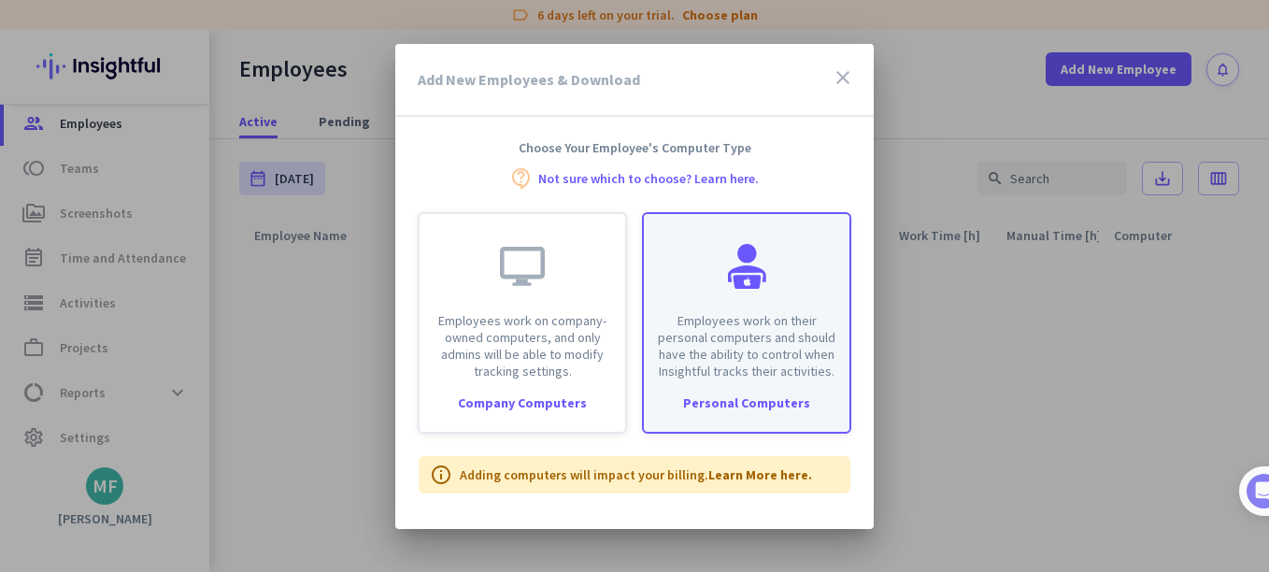
click at [765, 264] on div at bounding box center [746, 266] width 45 height 45
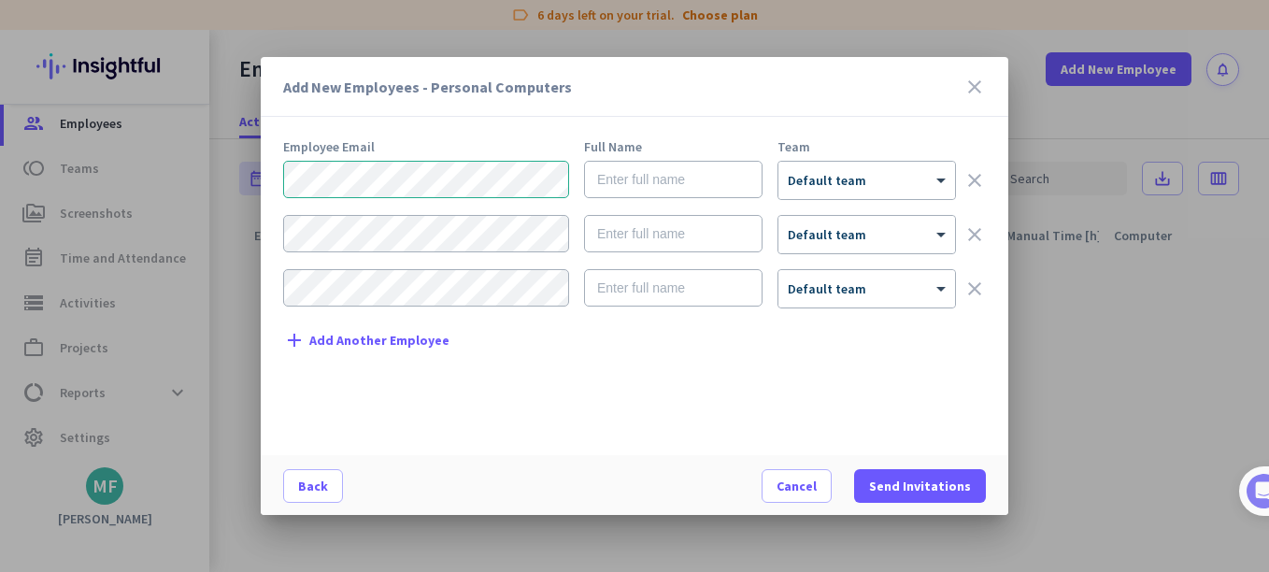
click at [481, 430] on div "Employee Email Full Name Team × Default team clear × Default team clear × Defau…" at bounding box center [642, 288] width 718 height 296
click at [630, 179] on input "text" at bounding box center [673, 179] width 179 height 37
type input "[PERSON_NAME]"
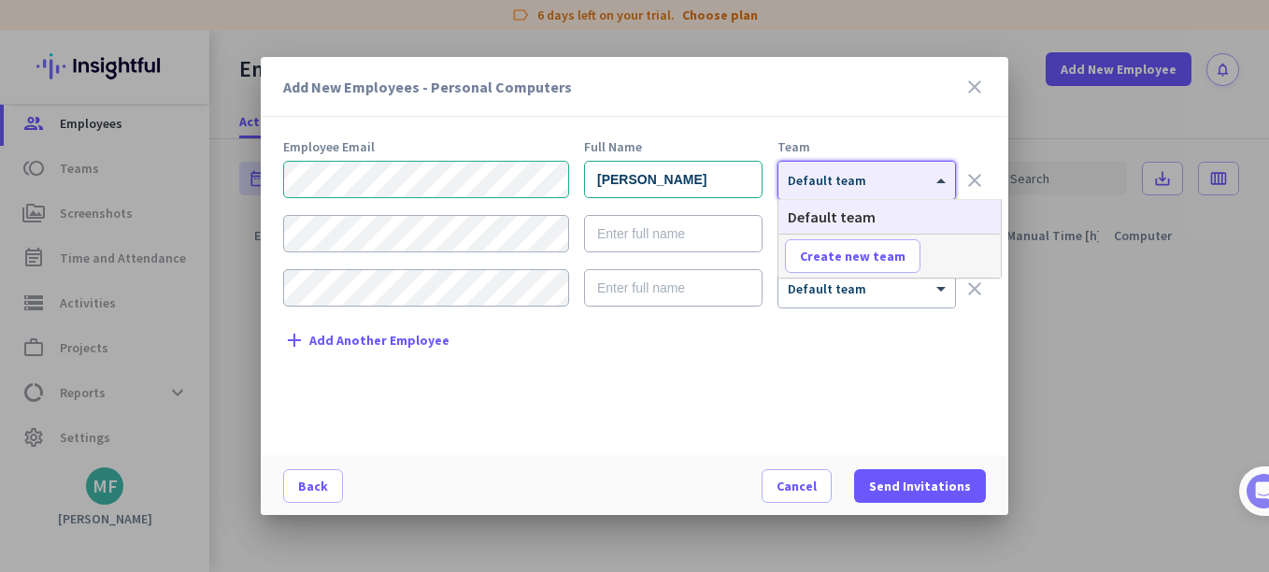
click at [931, 178] on div at bounding box center [867, 174] width 177 height 16
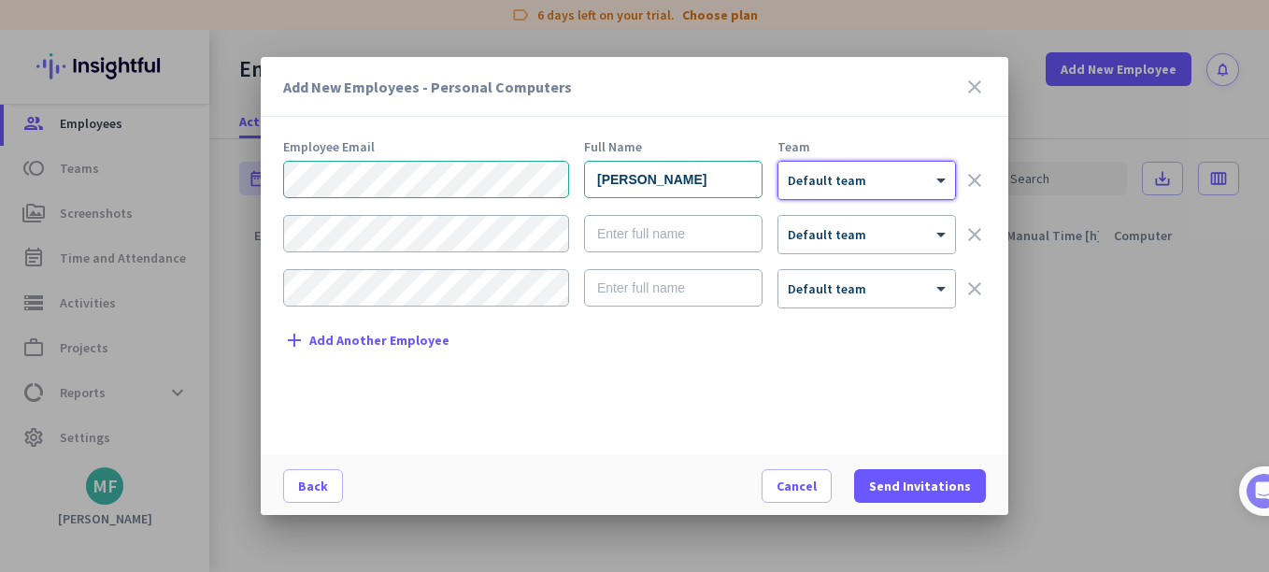
click at [878, 183] on div "× Default team" at bounding box center [855, 181] width 153 height 16
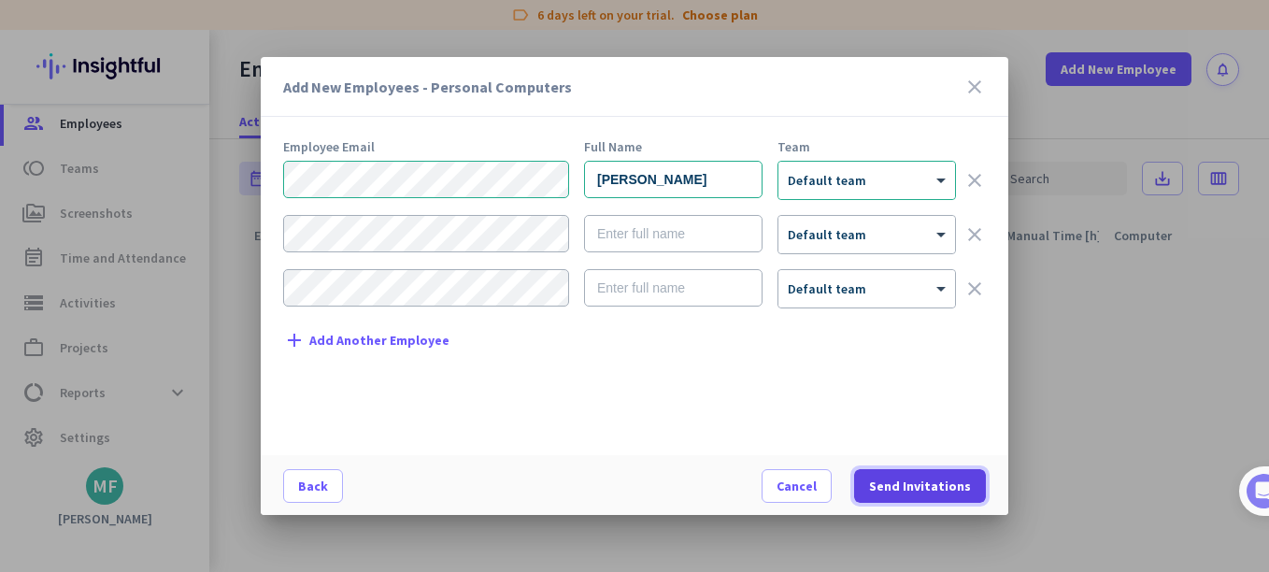
click at [935, 482] on span "Send Invitations" at bounding box center [920, 486] width 102 height 19
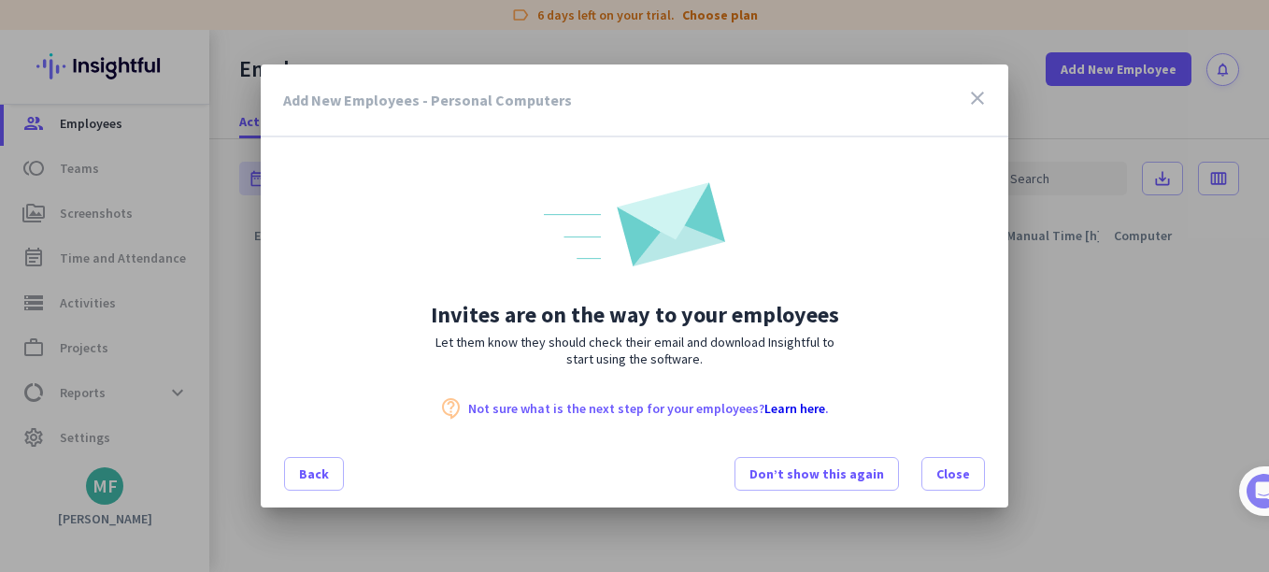
click at [976, 102] on icon "close" at bounding box center [977, 98] width 22 height 22
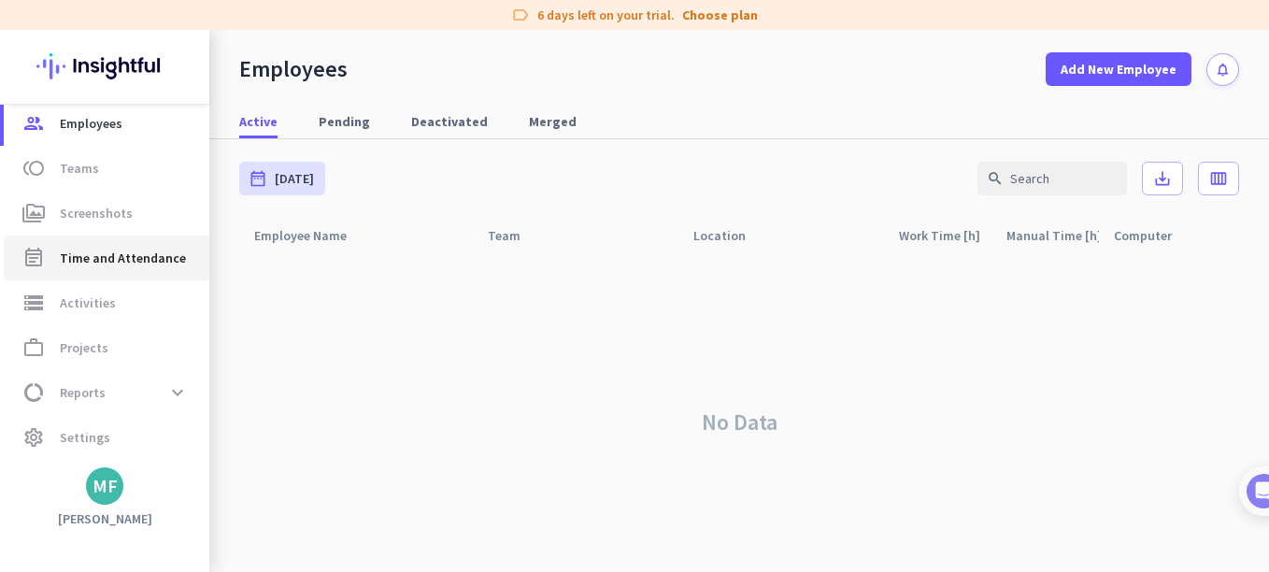
click at [117, 250] on span "Time and Attendance" at bounding box center [123, 258] width 126 height 22
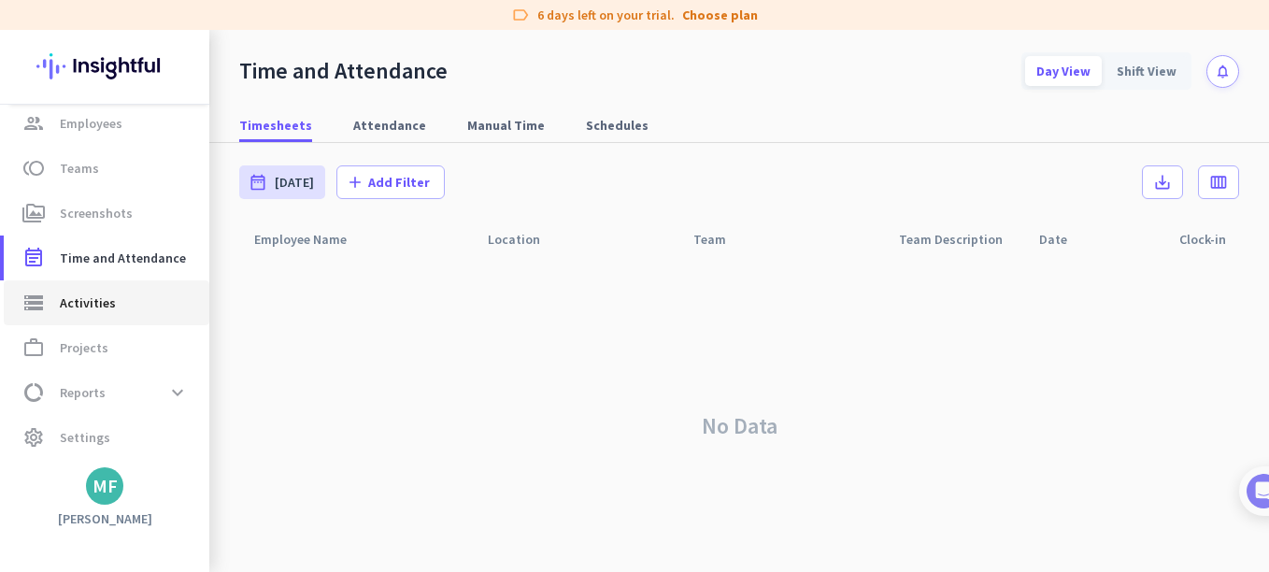
click at [99, 301] on span "Activities" at bounding box center [88, 303] width 56 height 22
type input "[DATE]"
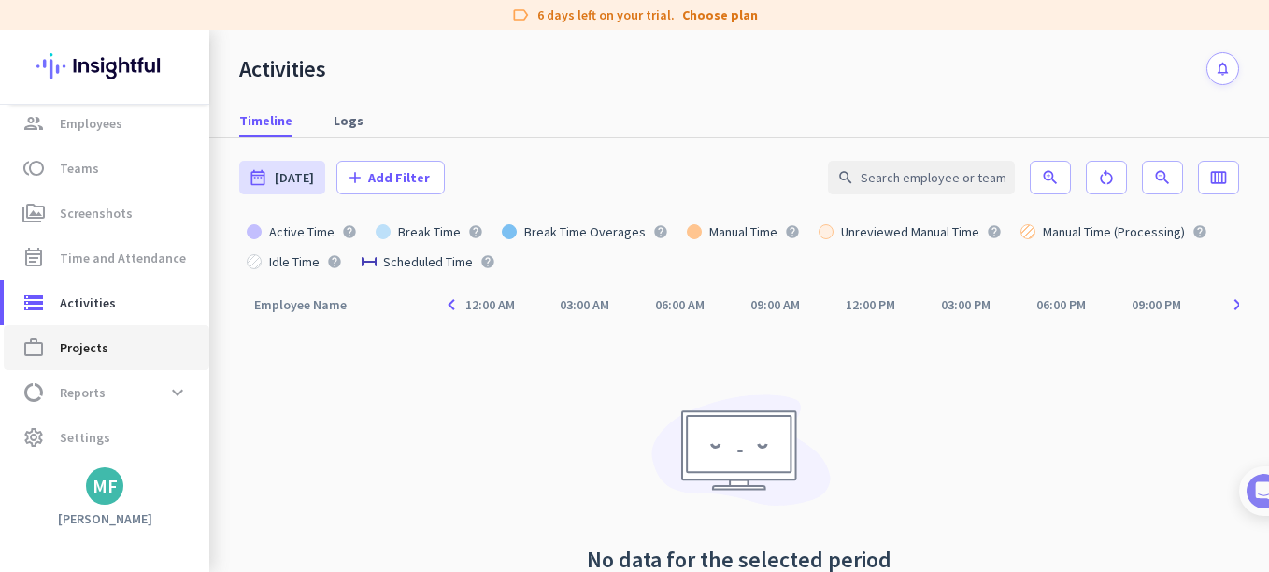
click at [119, 350] on span "work_outline Projects" at bounding box center [107, 347] width 176 height 22
type input "[DATE] - [DATE]"
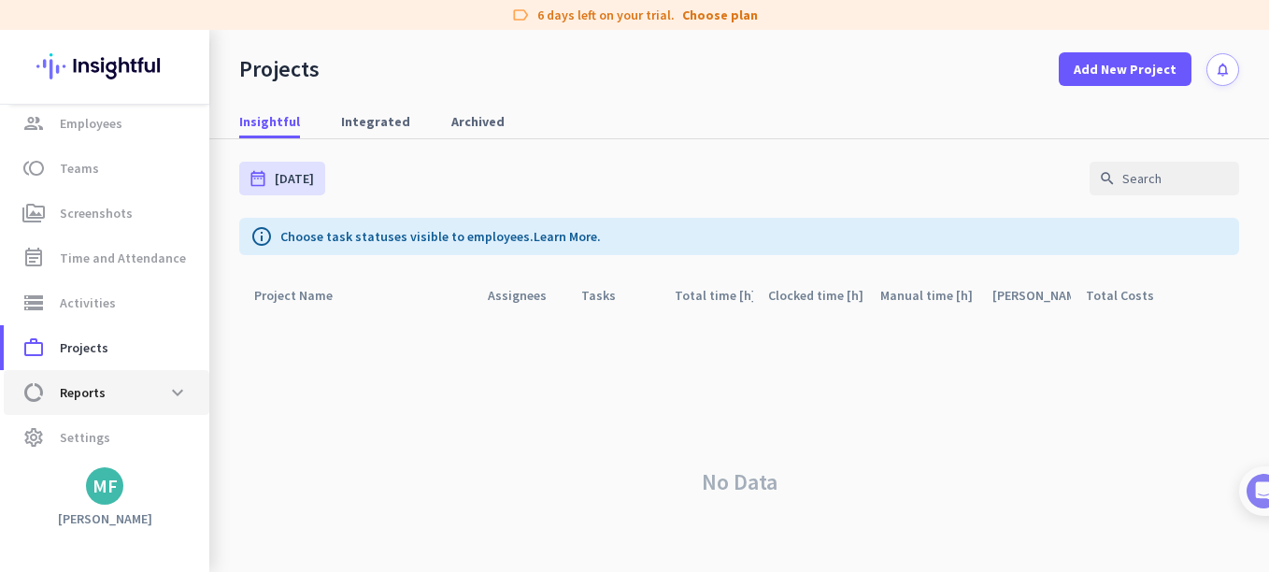
click at [105, 383] on span "data_usage Reports expand_more" at bounding box center [107, 393] width 176 height 34
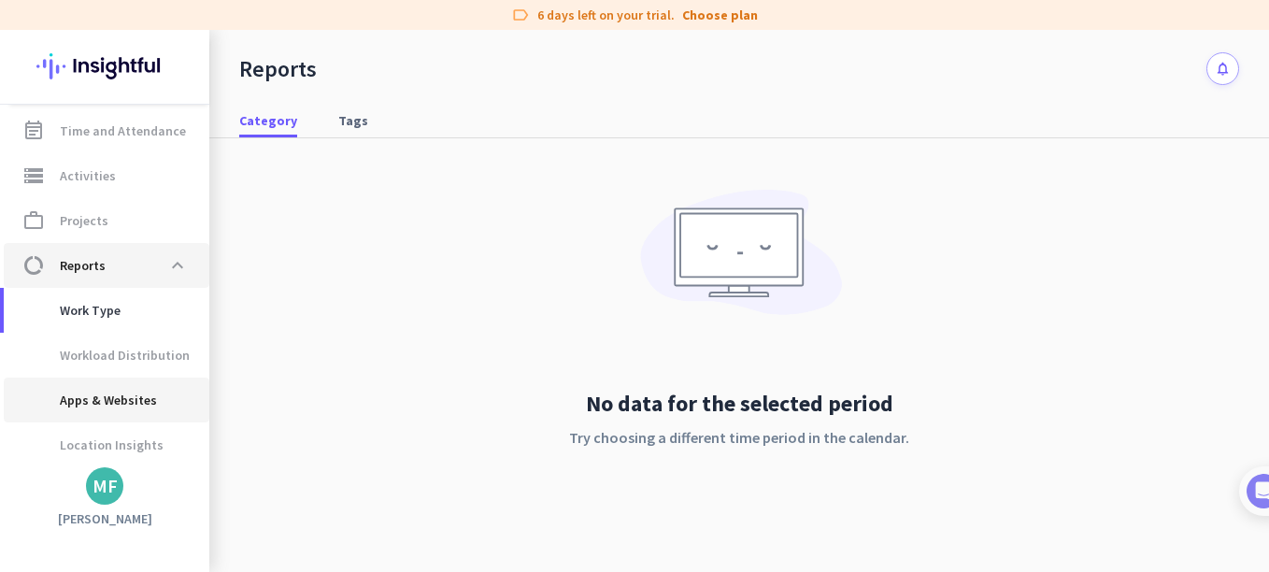
scroll to position [325, 0]
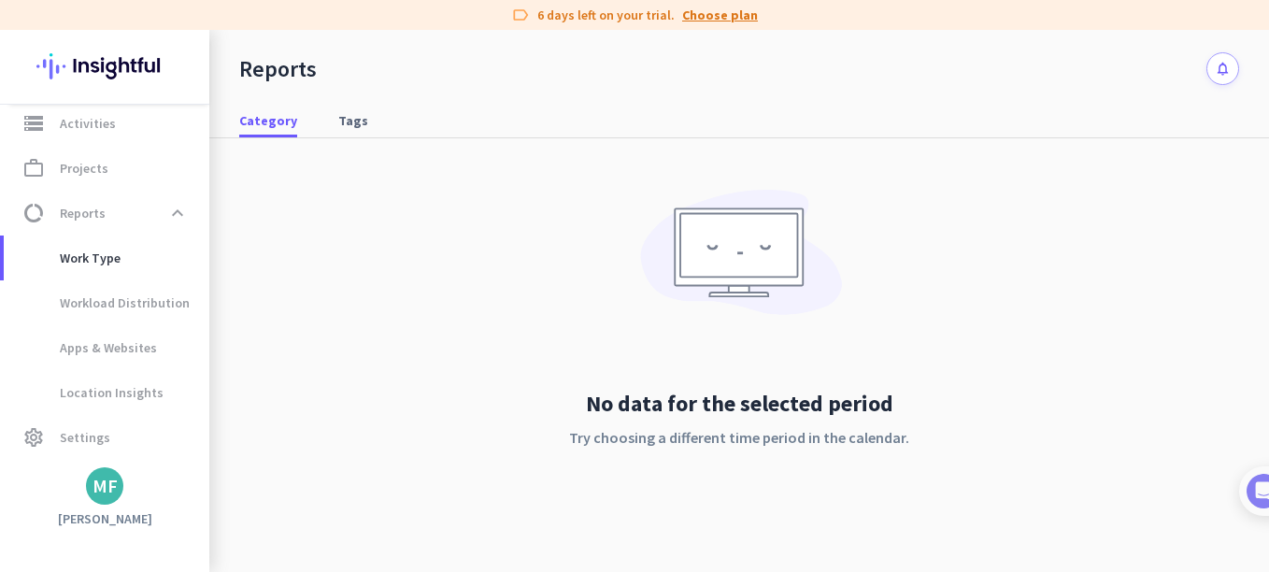
click at [708, 7] on link "Choose plan" at bounding box center [720, 15] width 76 height 19
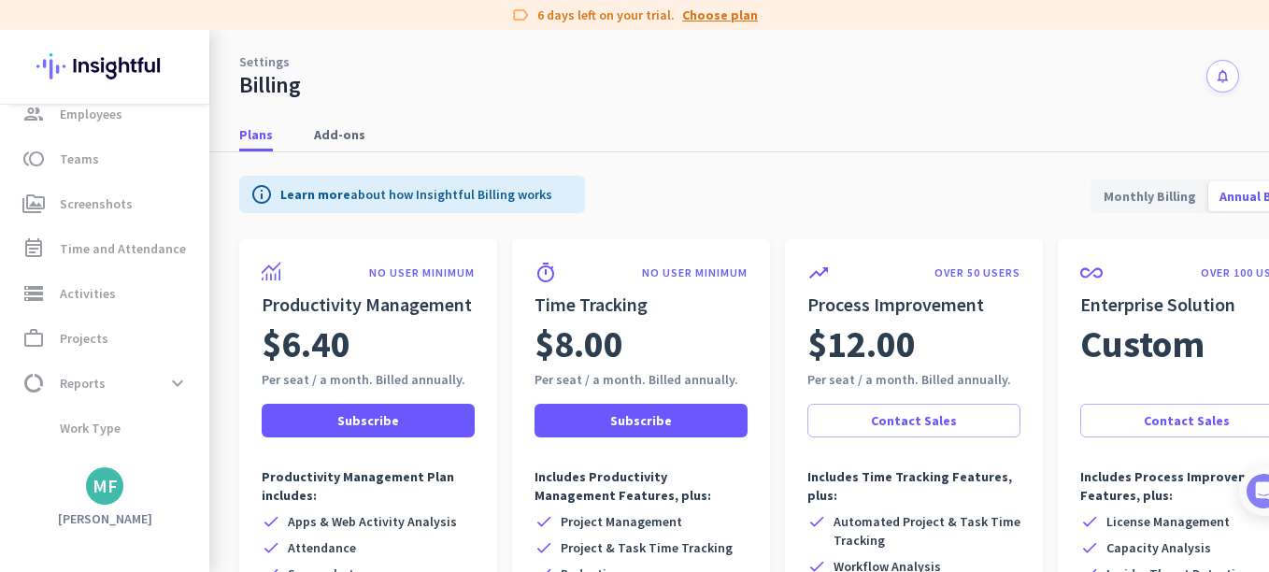
scroll to position [146, 0]
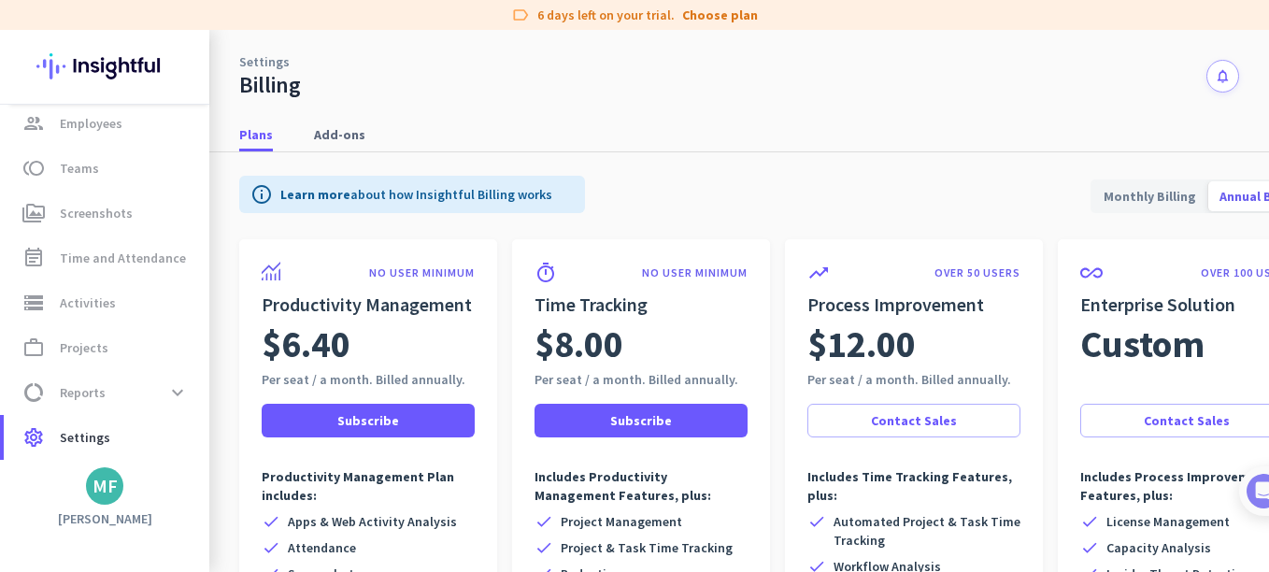
click at [280, 97] on div "Billing" at bounding box center [270, 85] width 62 height 28
click at [75, 120] on span "Employees" at bounding box center [91, 123] width 63 height 22
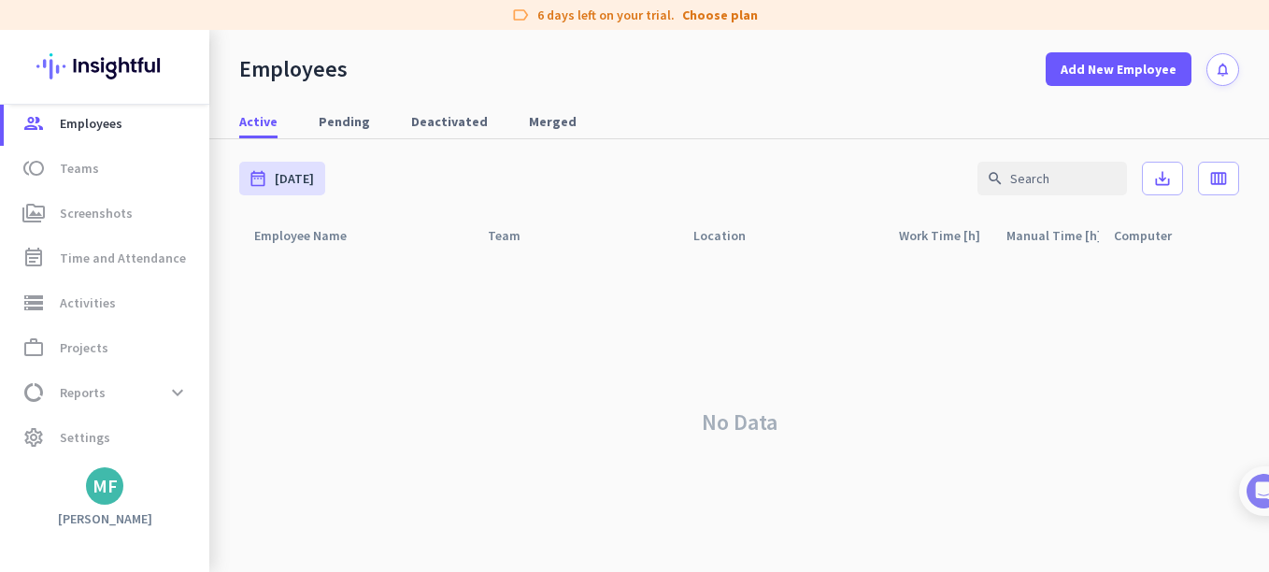
click at [130, 79] on img at bounding box center [104, 66] width 136 height 73
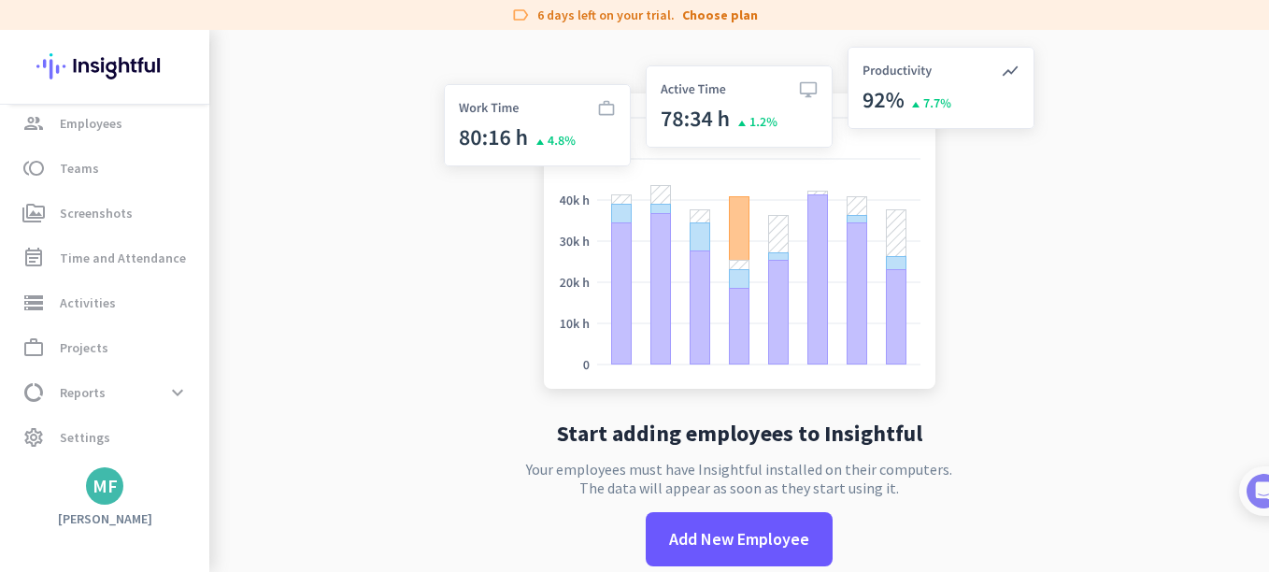
scroll to position [30, 0]
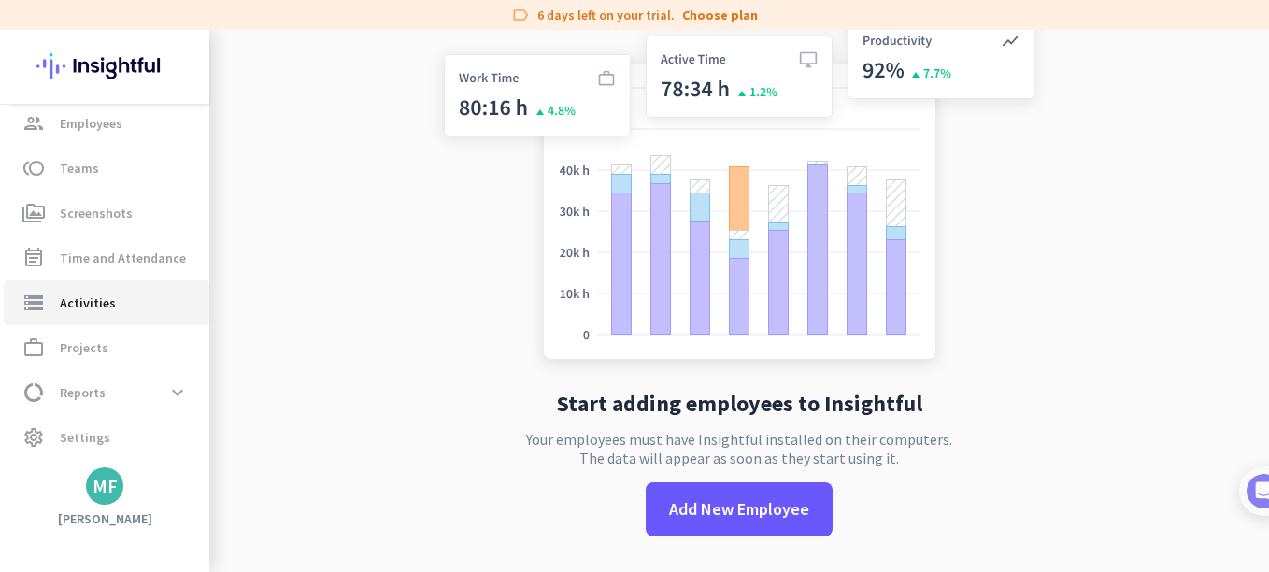
click at [98, 307] on span "Activities" at bounding box center [88, 303] width 56 height 22
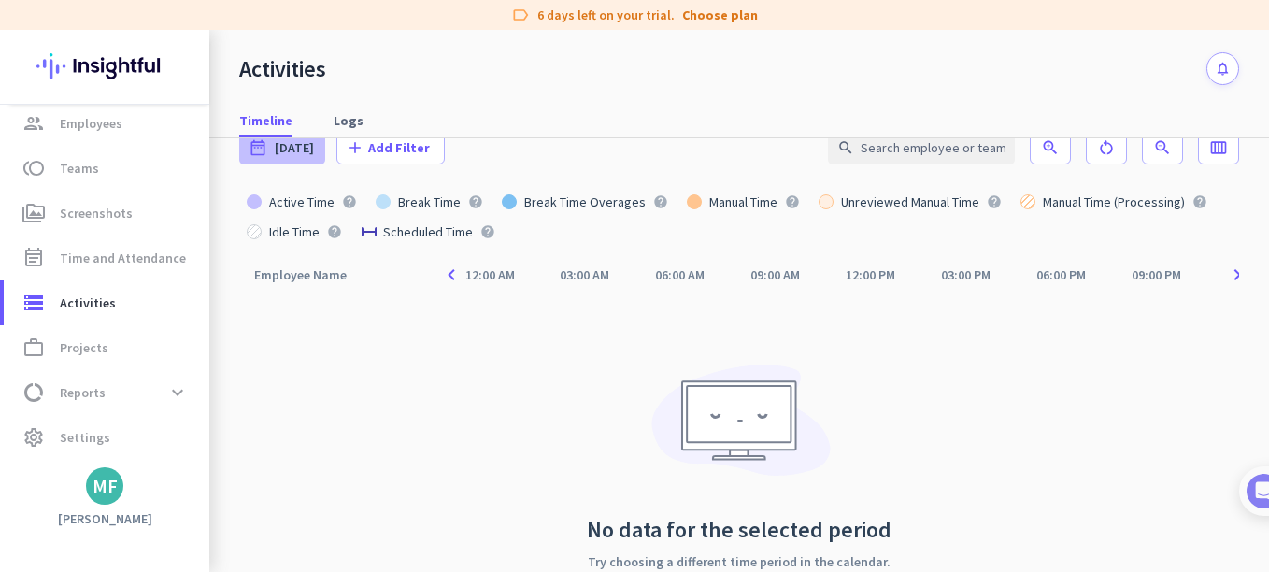
click at [275, 149] on span "[DATE]" at bounding box center [294, 147] width 39 height 19
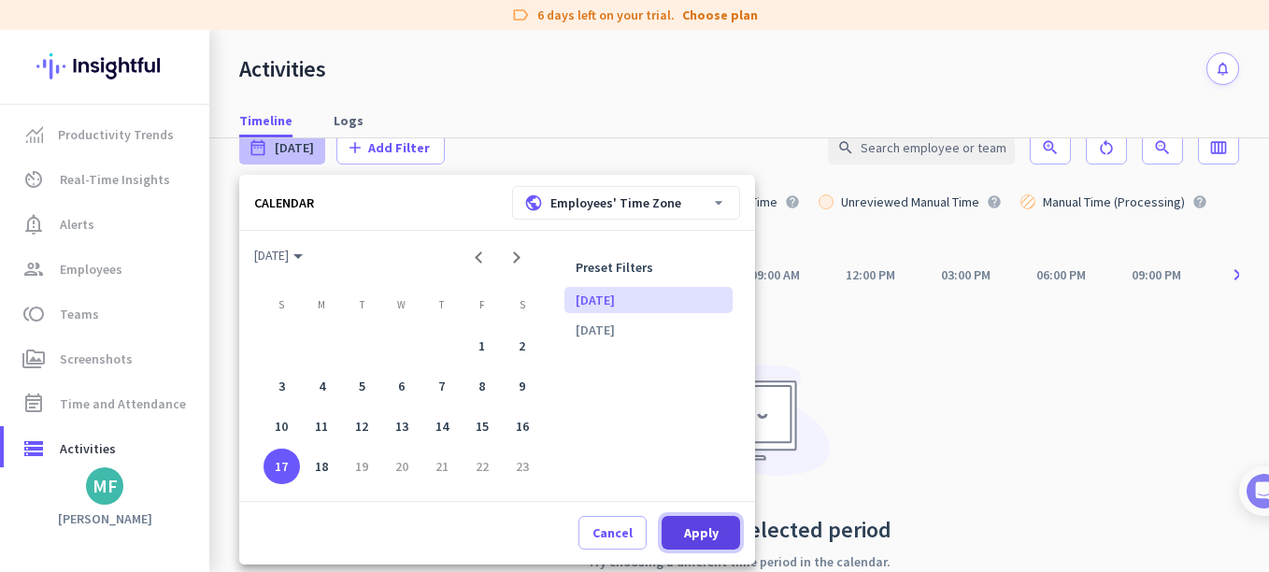
click at [715, 541] on span at bounding box center [701, 532] width 79 height 45
type input "[DATE]"
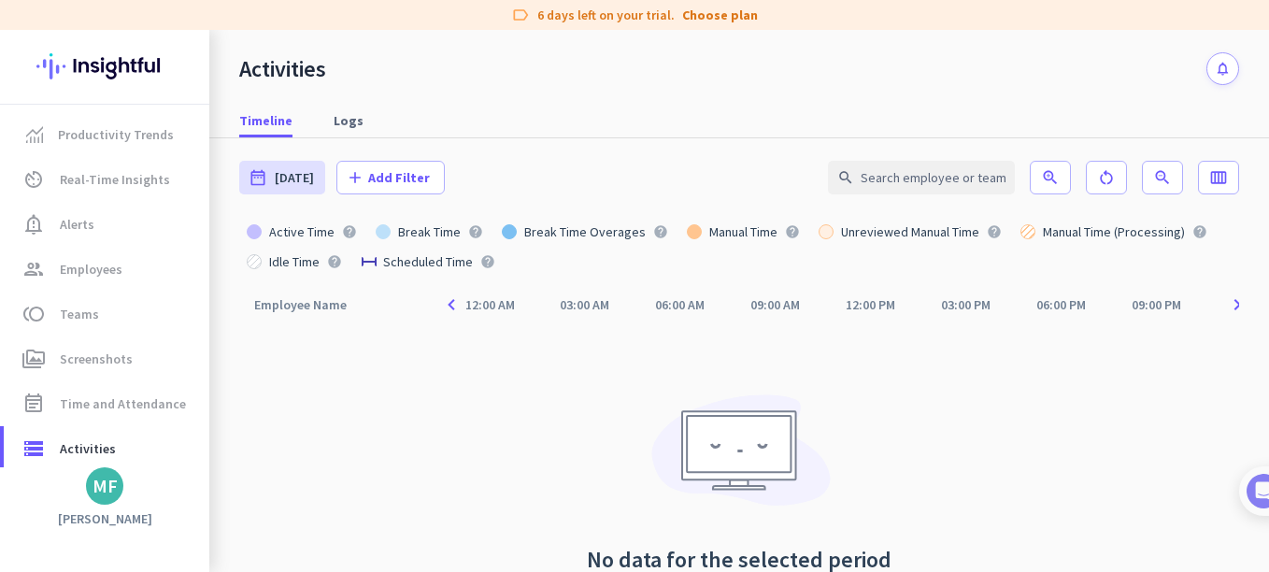
click at [1210, 77] on button "notifications" at bounding box center [1223, 68] width 33 height 33
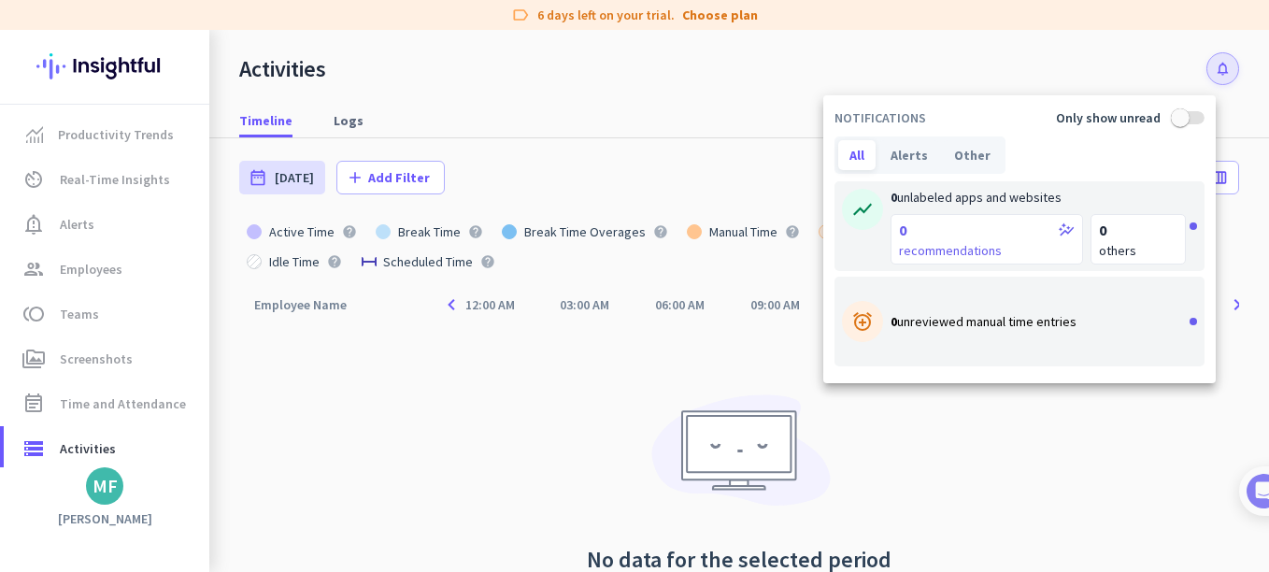
click at [1210, 77] on div at bounding box center [634, 286] width 1269 height 572
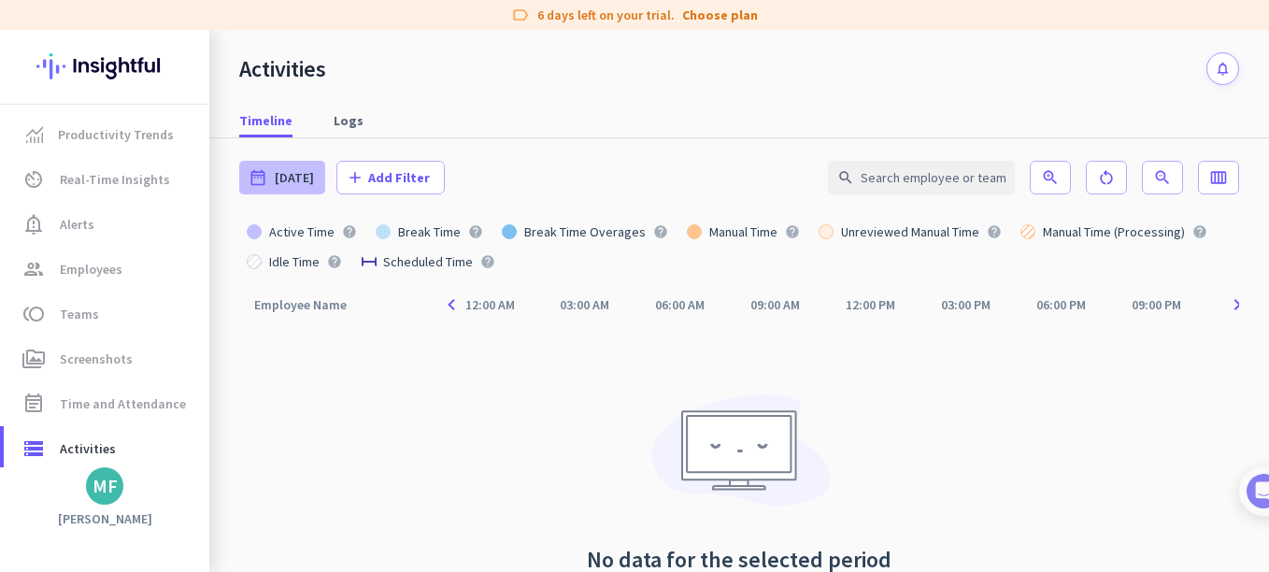
click at [289, 173] on span "[DATE]" at bounding box center [294, 177] width 39 height 19
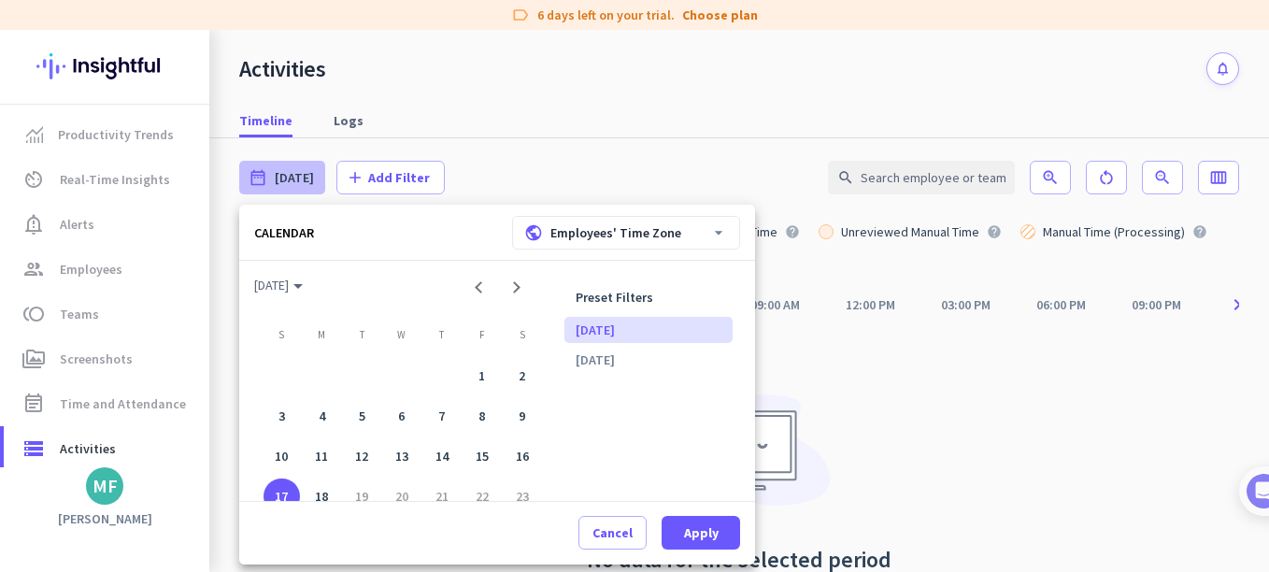
click at [289, 173] on div at bounding box center [634, 286] width 1269 height 572
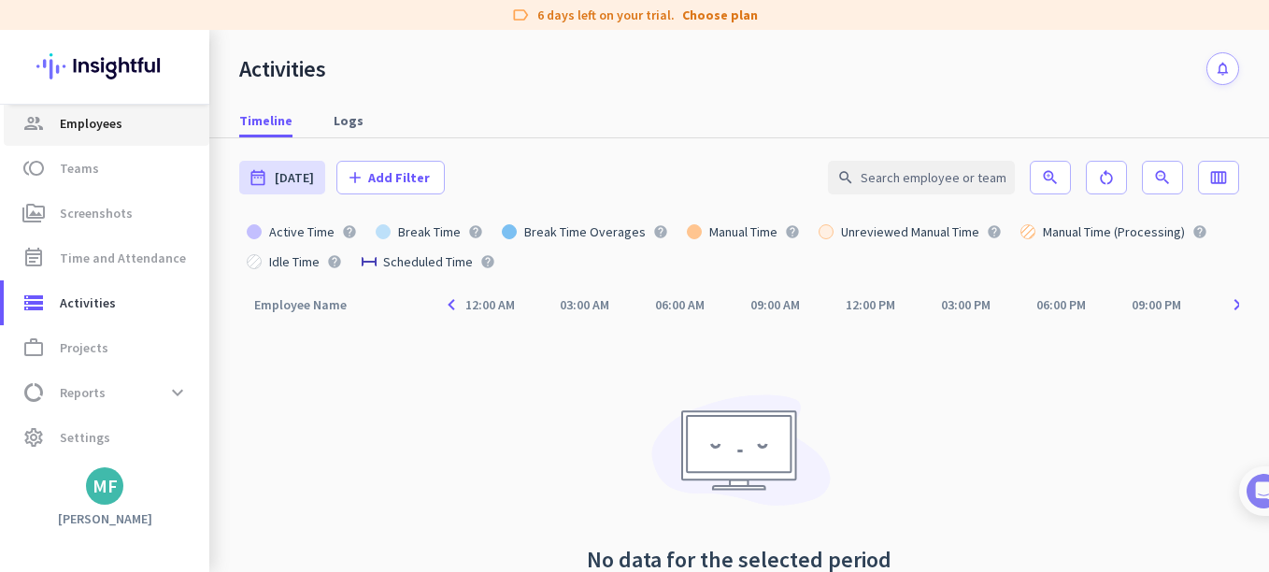
click at [116, 122] on span "Employees" at bounding box center [91, 123] width 63 height 22
